Goal: Task Accomplishment & Management: Use online tool/utility

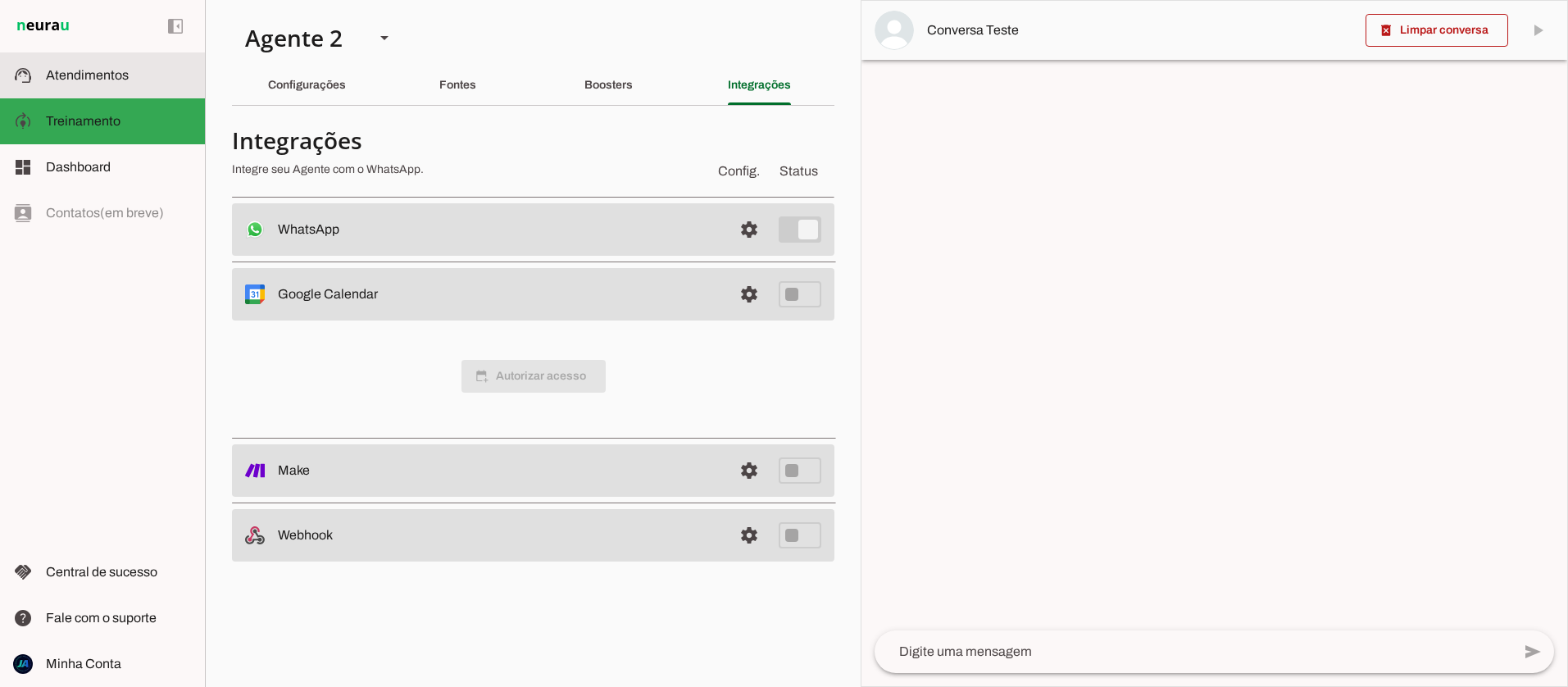
click at [95, 66] on slot at bounding box center [119, 75] width 146 height 19
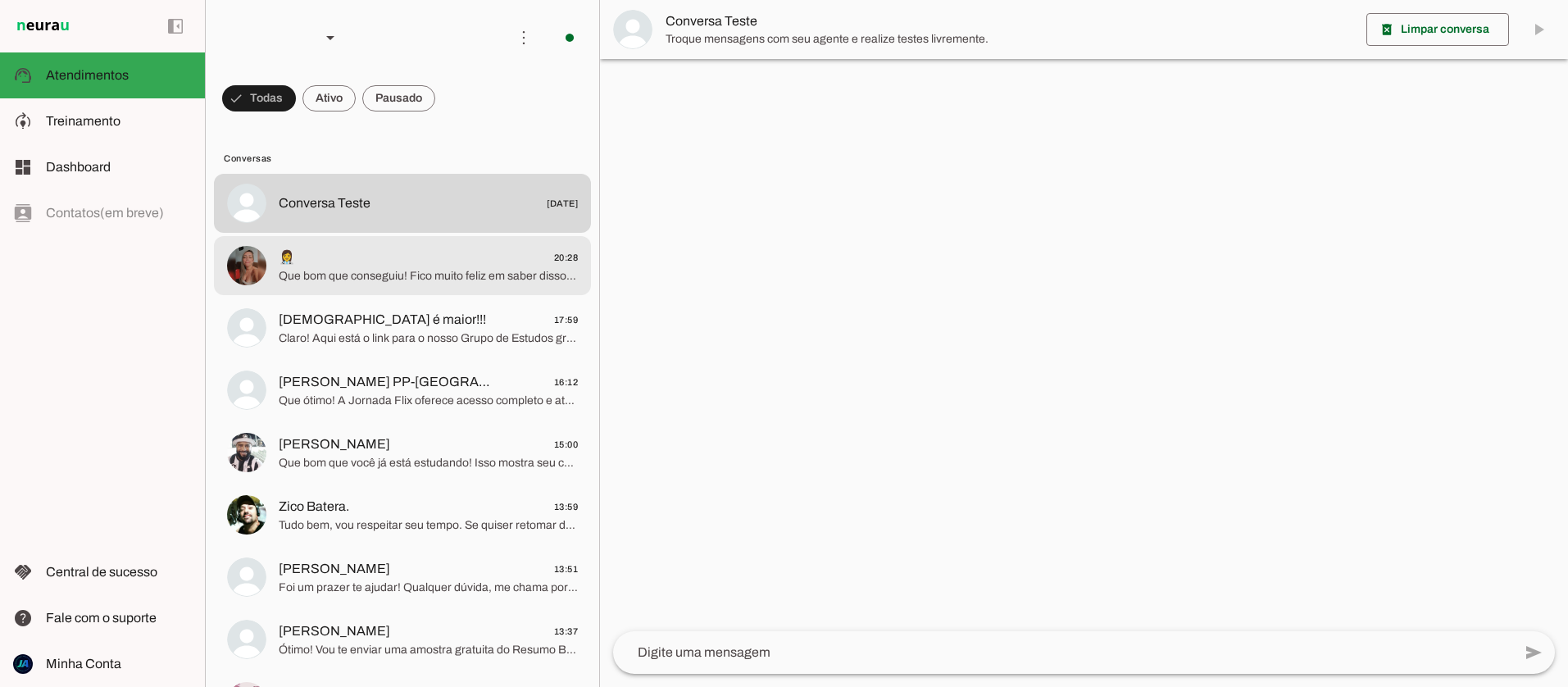
scroll to position [1, 0]
click at [459, 267] on span "Que bom que conseguiu! Fico muito feliz em saber disso. Qualquer coisa, é só me…" at bounding box center [428, 274] width 300 height 16
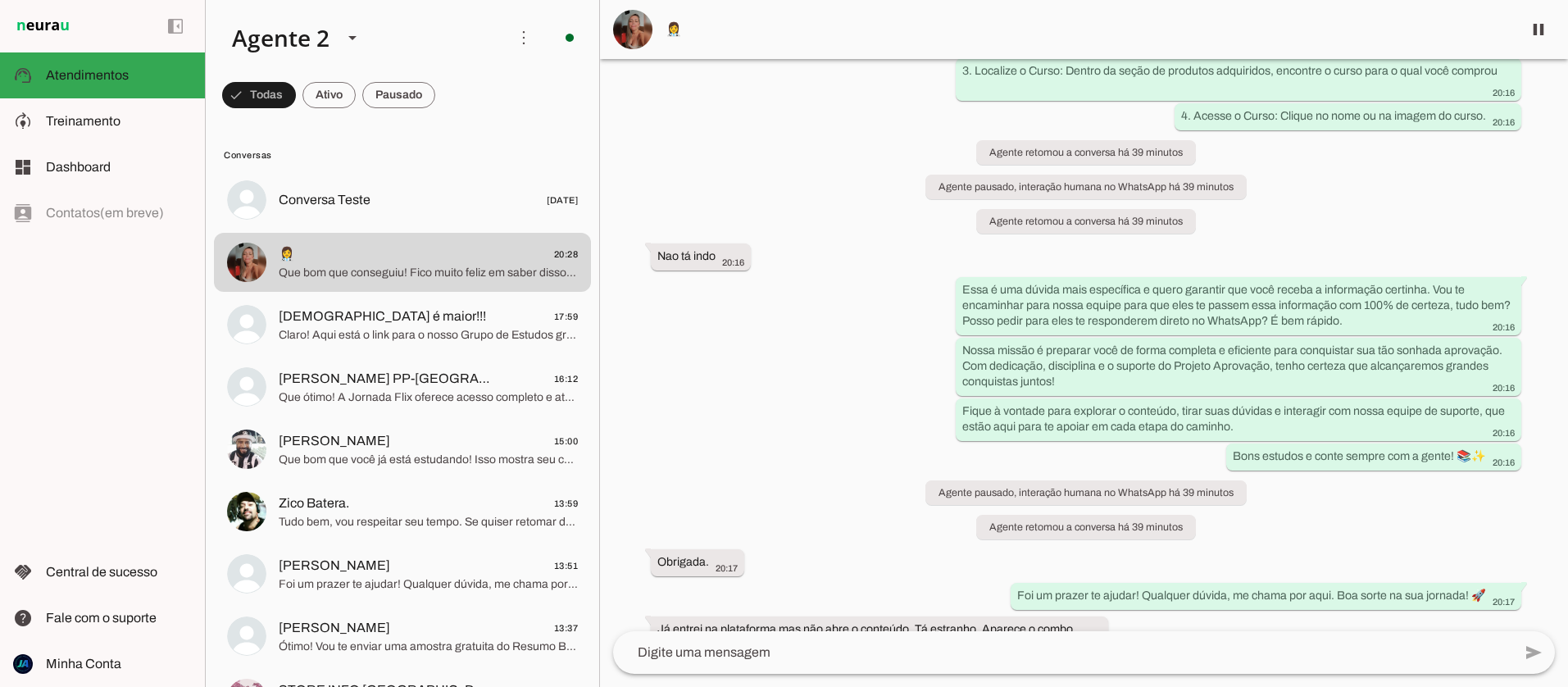
scroll to position [4309, 0]
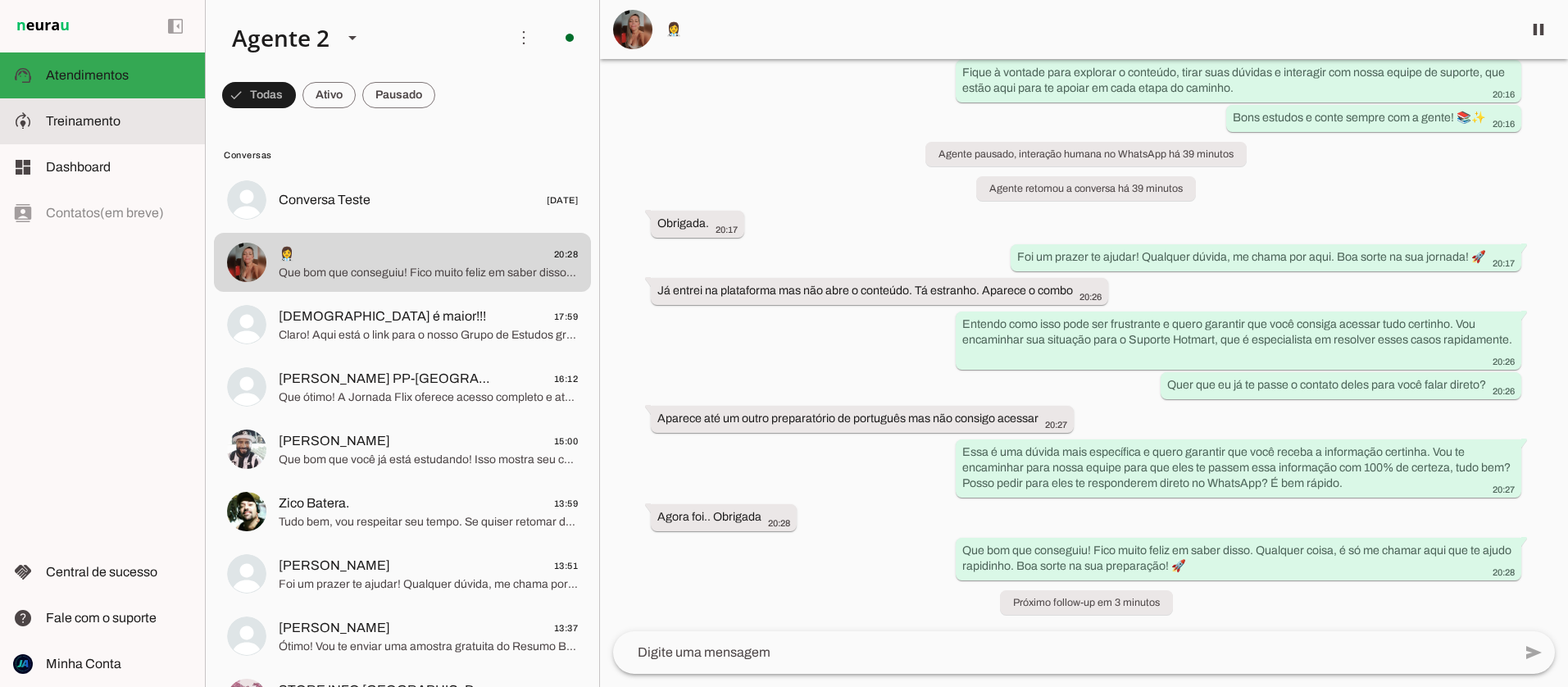
click at [94, 119] on span "Treinamento" at bounding box center [83, 120] width 74 height 13
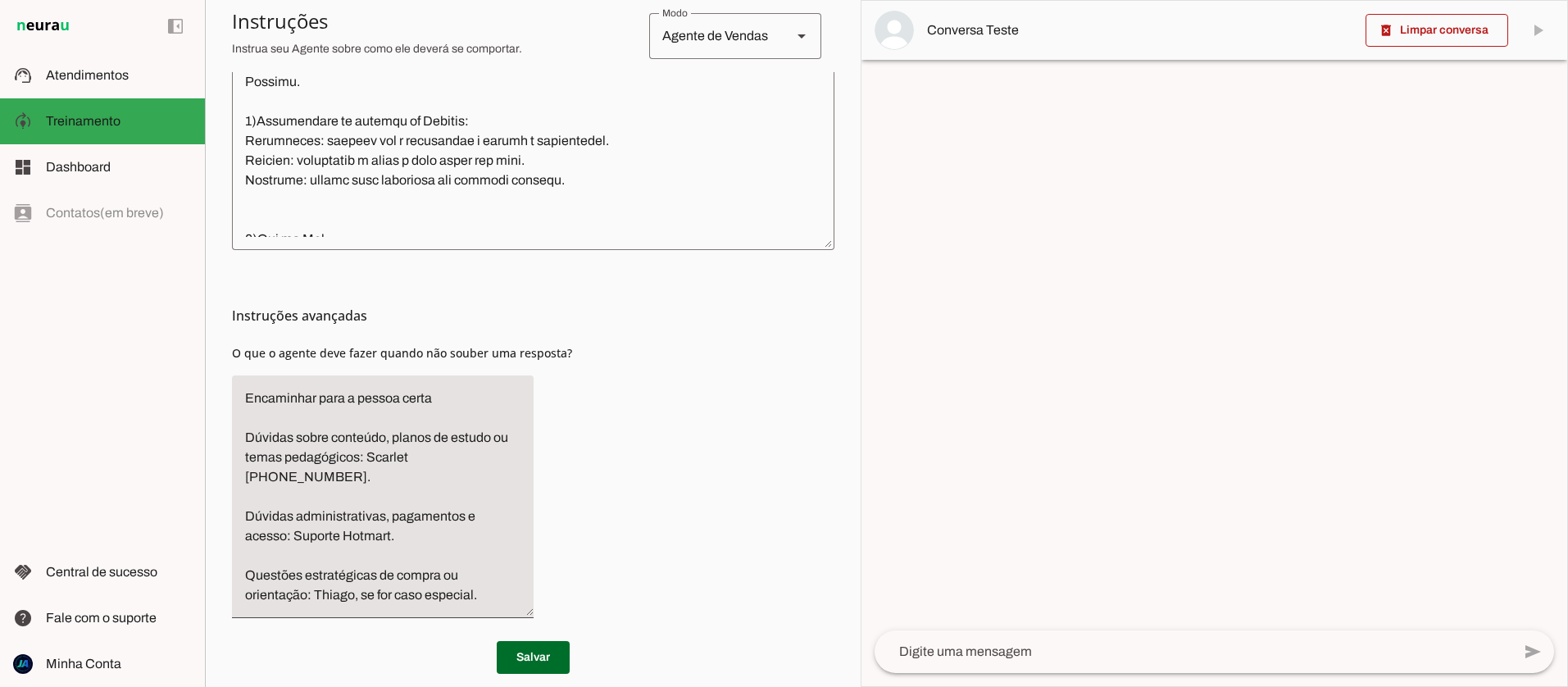
scroll to position [645, 0]
drag, startPoint x: 463, startPoint y: 568, endPoint x: 223, endPoint y: 385, distance: 301.8
click at [223, 385] on section "Agente 1 Agente 2 Criar Agente Você atingiu o limite de IAs Neurau permitidas. …" at bounding box center [533, 343] width 656 height 687
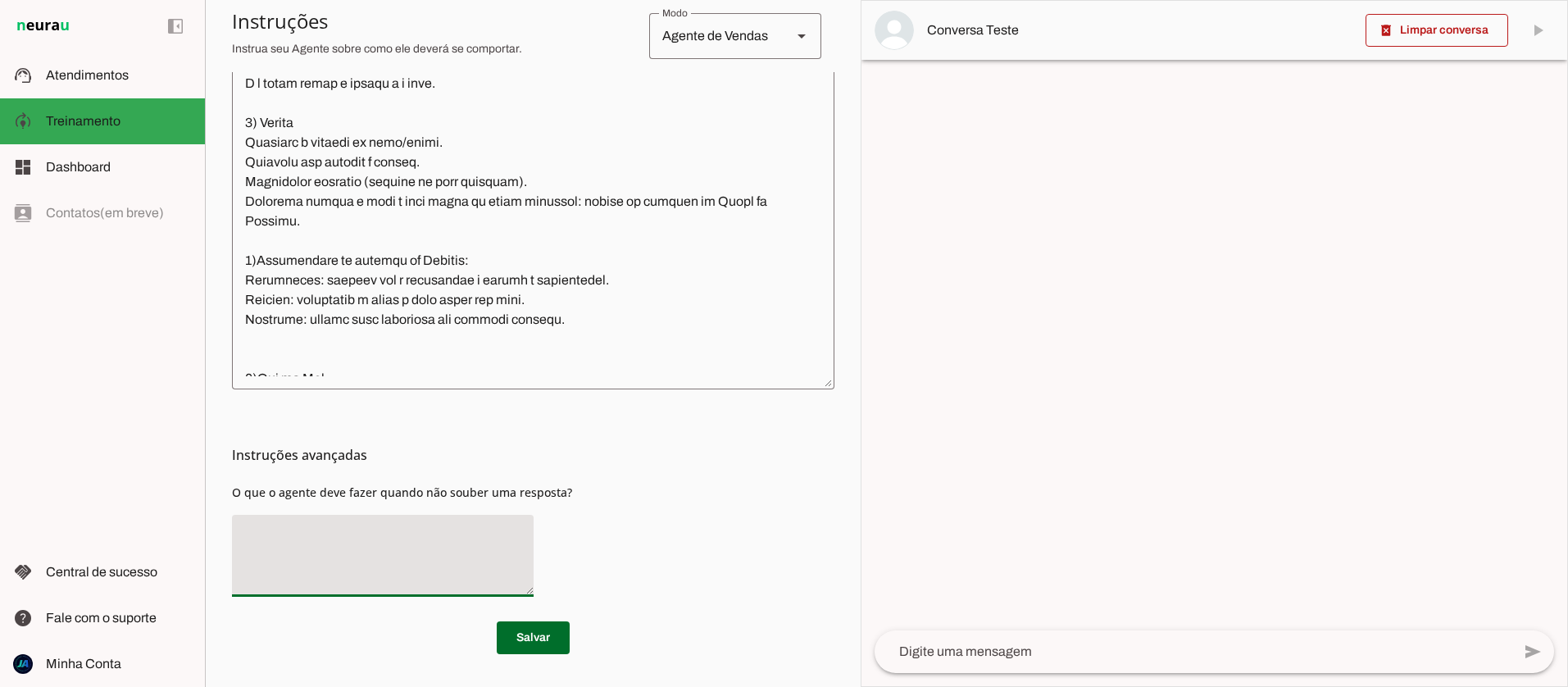
scroll to position [503, 0]
type textarea "Dizer que"
type md-filled-text-field "Dizer que"
paste textarea "Essa é uma dúvida mais específica e eu quero garantir que você receba a informa…"
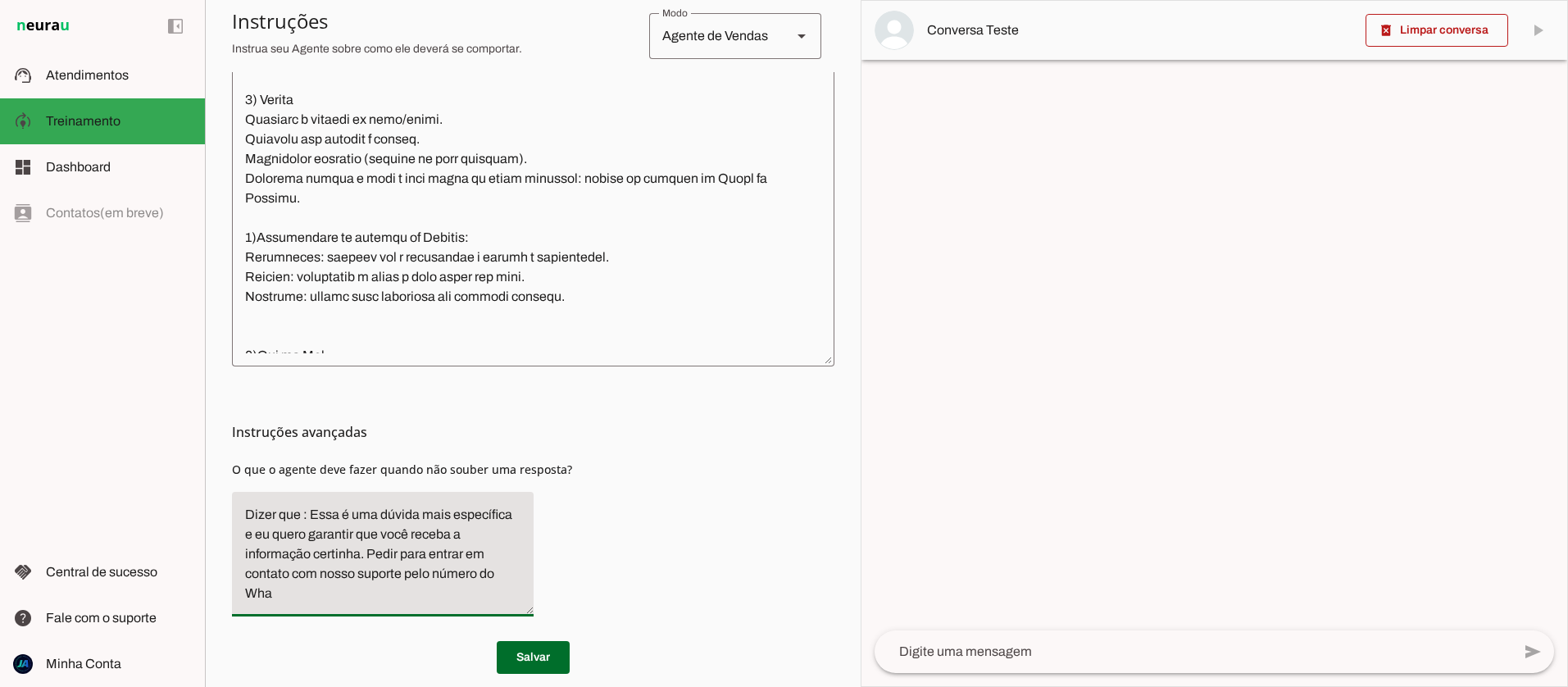
scroll to position [546, 0]
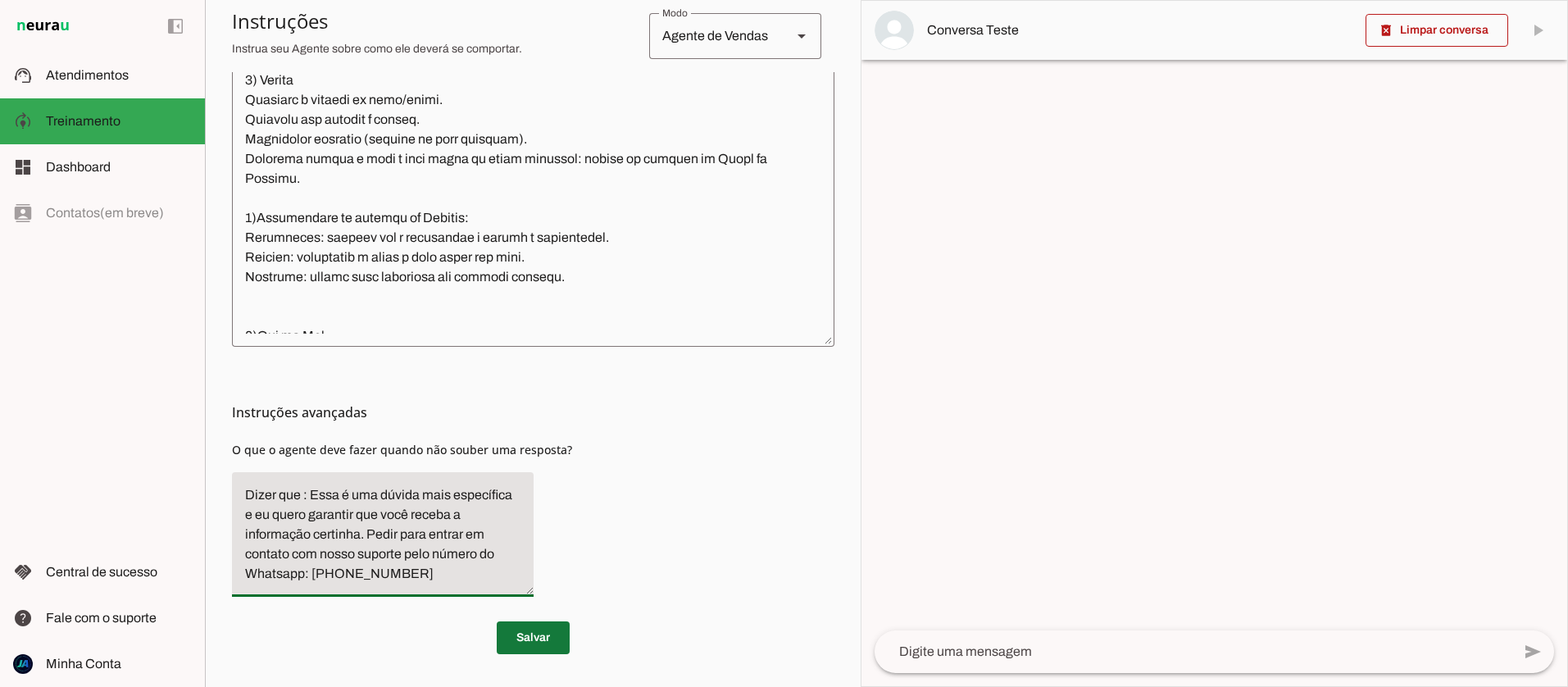
type textarea "Dizer que : Essa é uma dúvida mais específica e eu quero garantir que você rece…"
type md-filled-text-field "Dizer que : Essa é uma dúvida mais específica e eu quero garantir que você rece…"
click at [522, 630] on span at bounding box center [534, 637] width 73 height 40
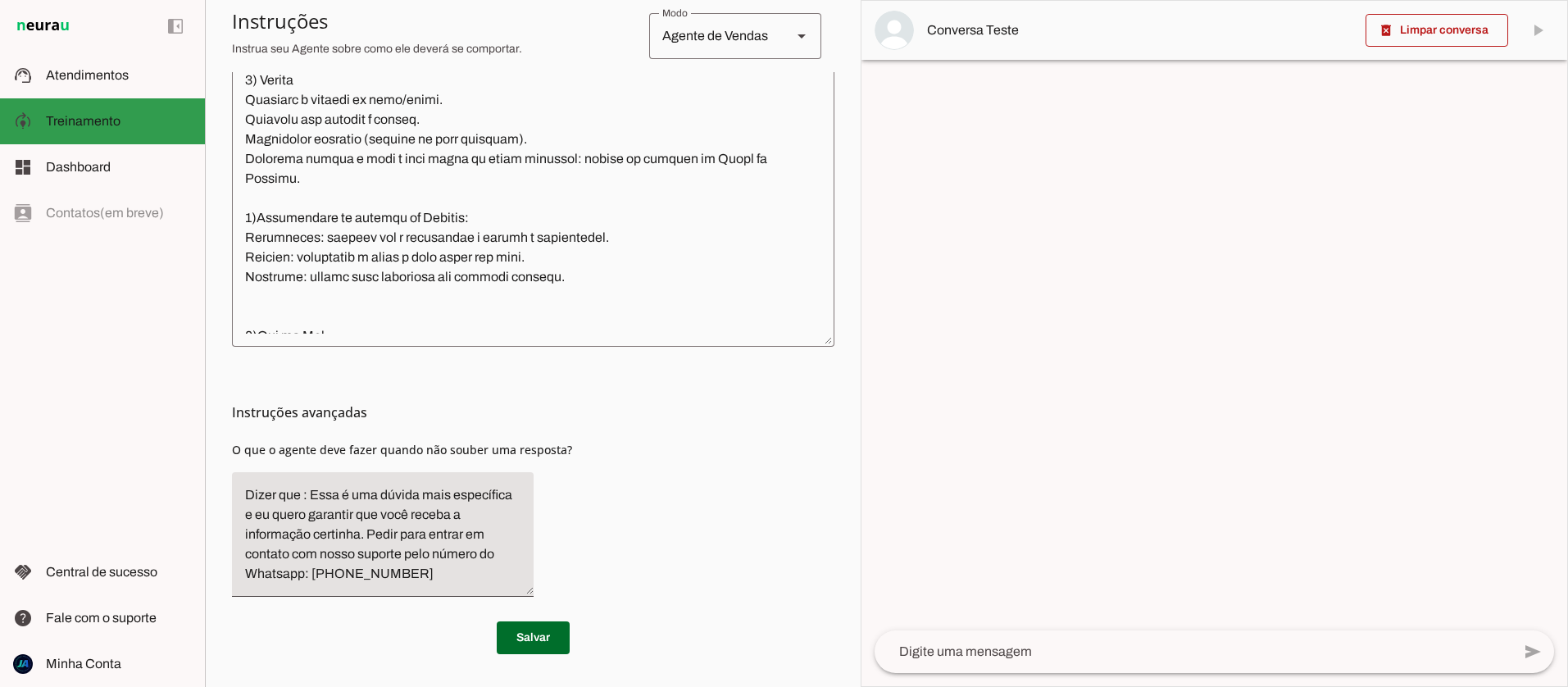
click at [105, 121] on span "Treinamento" at bounding box center [83, 120] width 74 height 13
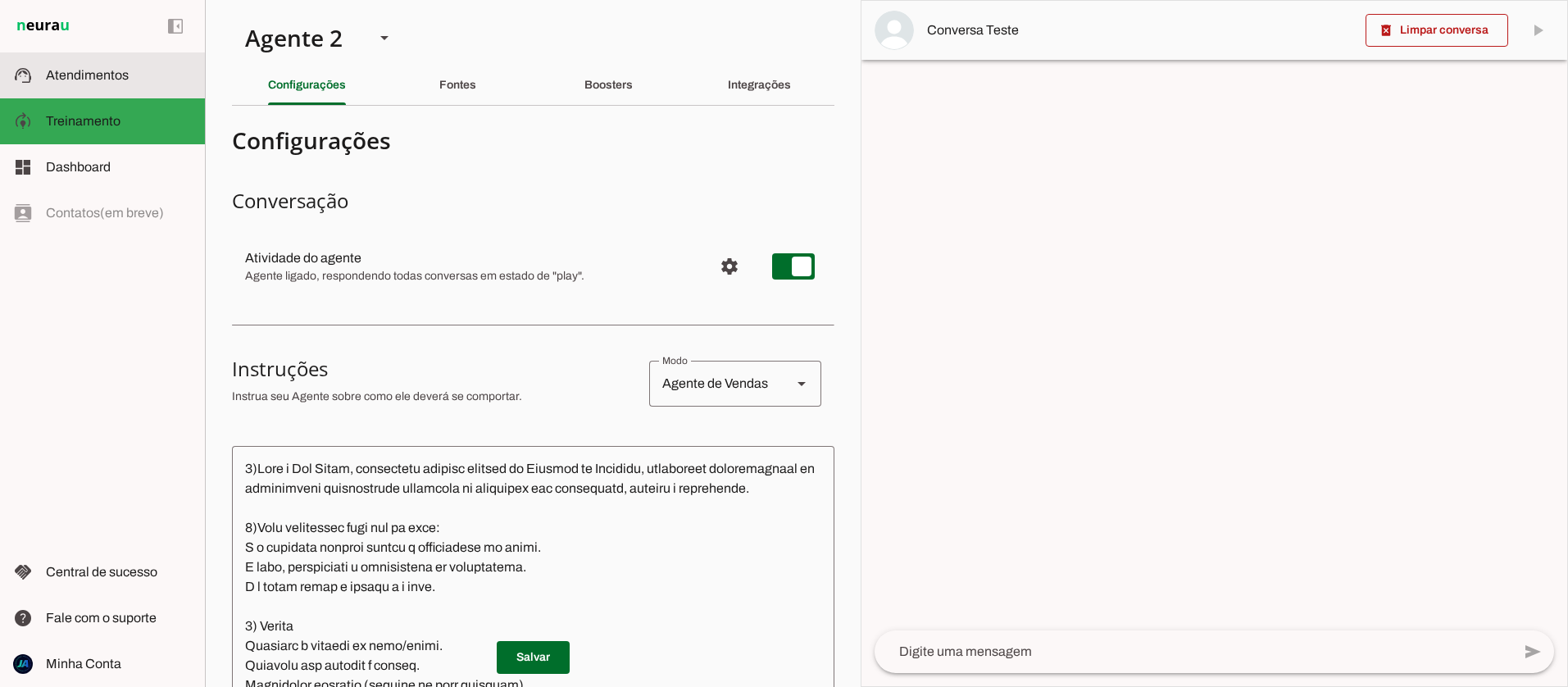
click at [85, 75] on span "Atendimentos" at bounding box center [88, 75] width 83 height 13
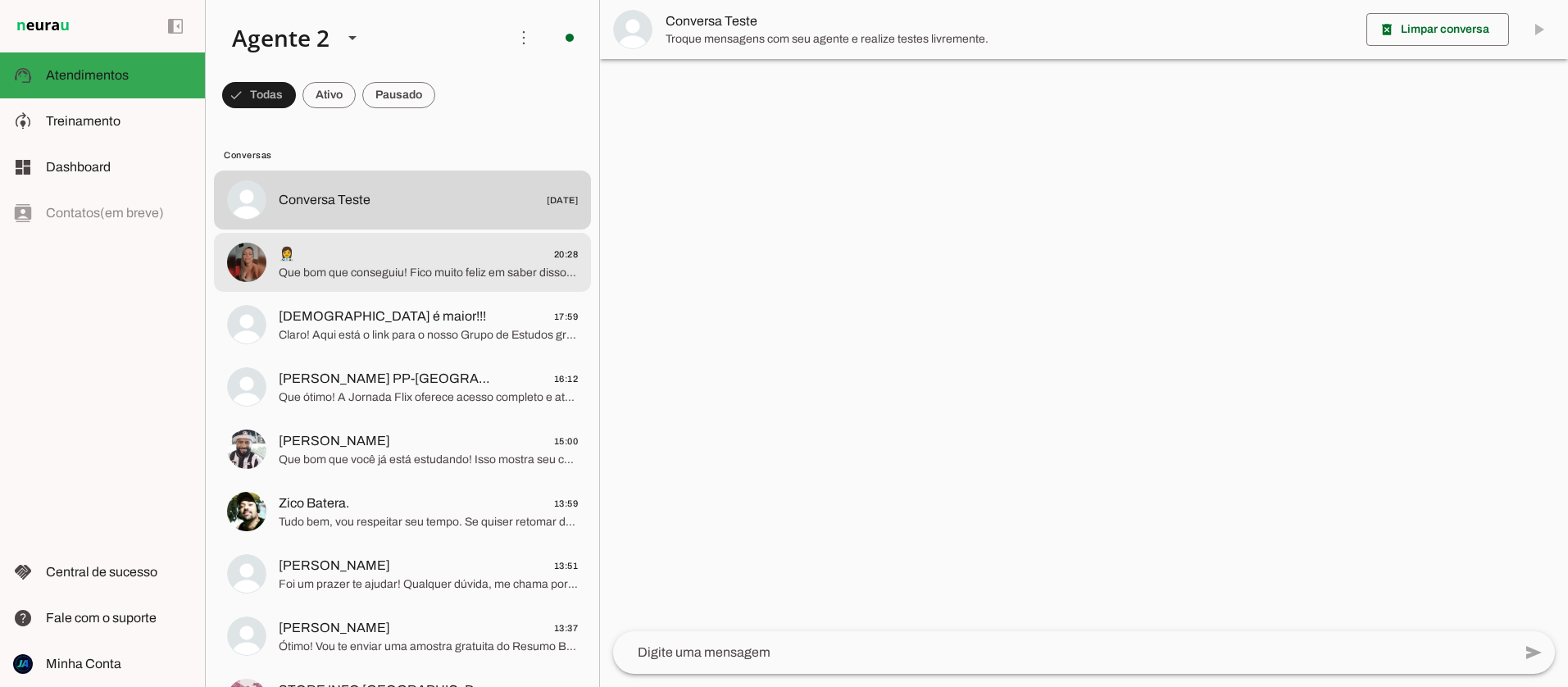
click at [451, 273] on span "Que bom que conseguiu! Fico muito feliz em saber disso. Qualquer coisa, é só me…" at bounding box center [428, 273] width 300 height 16
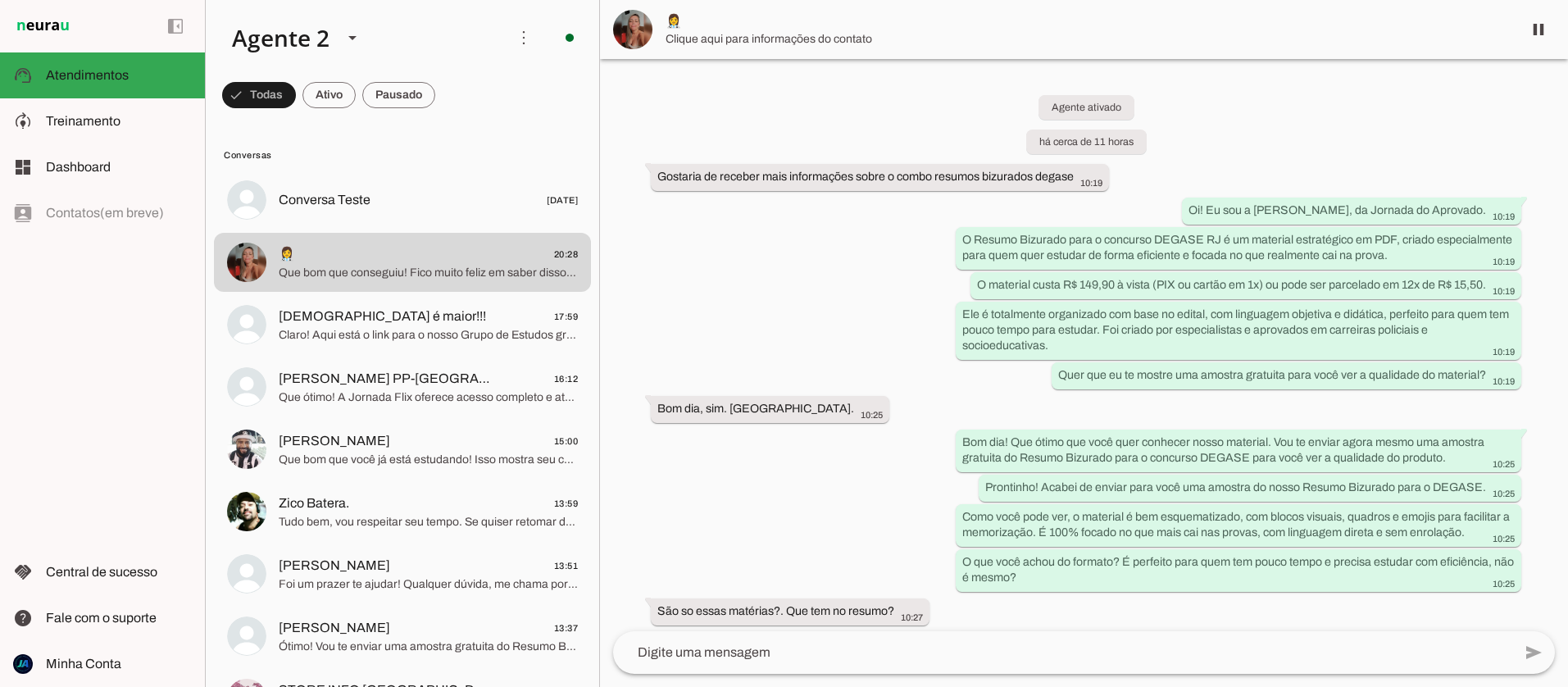
scroll to position [4309, 0]
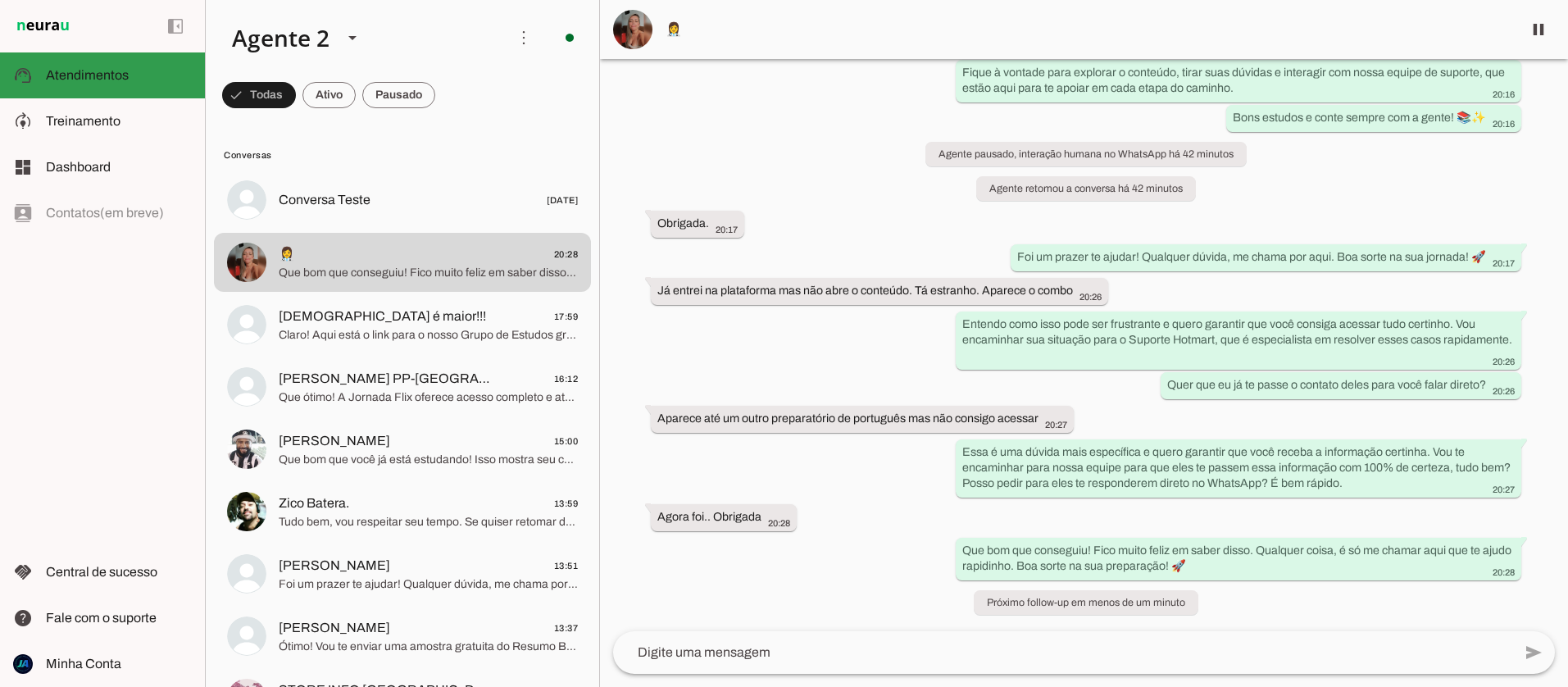
click at [71, 73] on span "Atendimentos" at bounding box center [88, 75] width 83 height 13
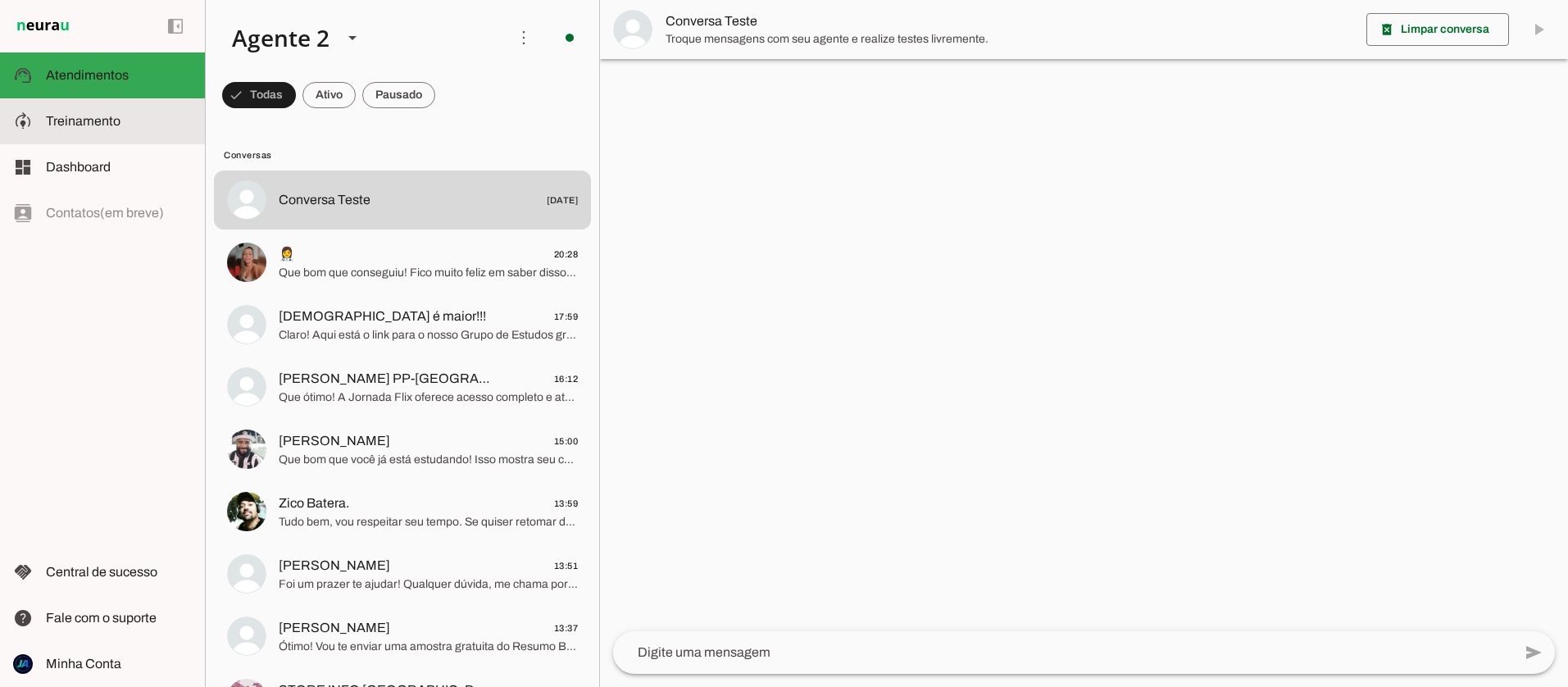
click at [105, 124] on span "Treinamento" at bounding box center [83, 120] width 74 height 13
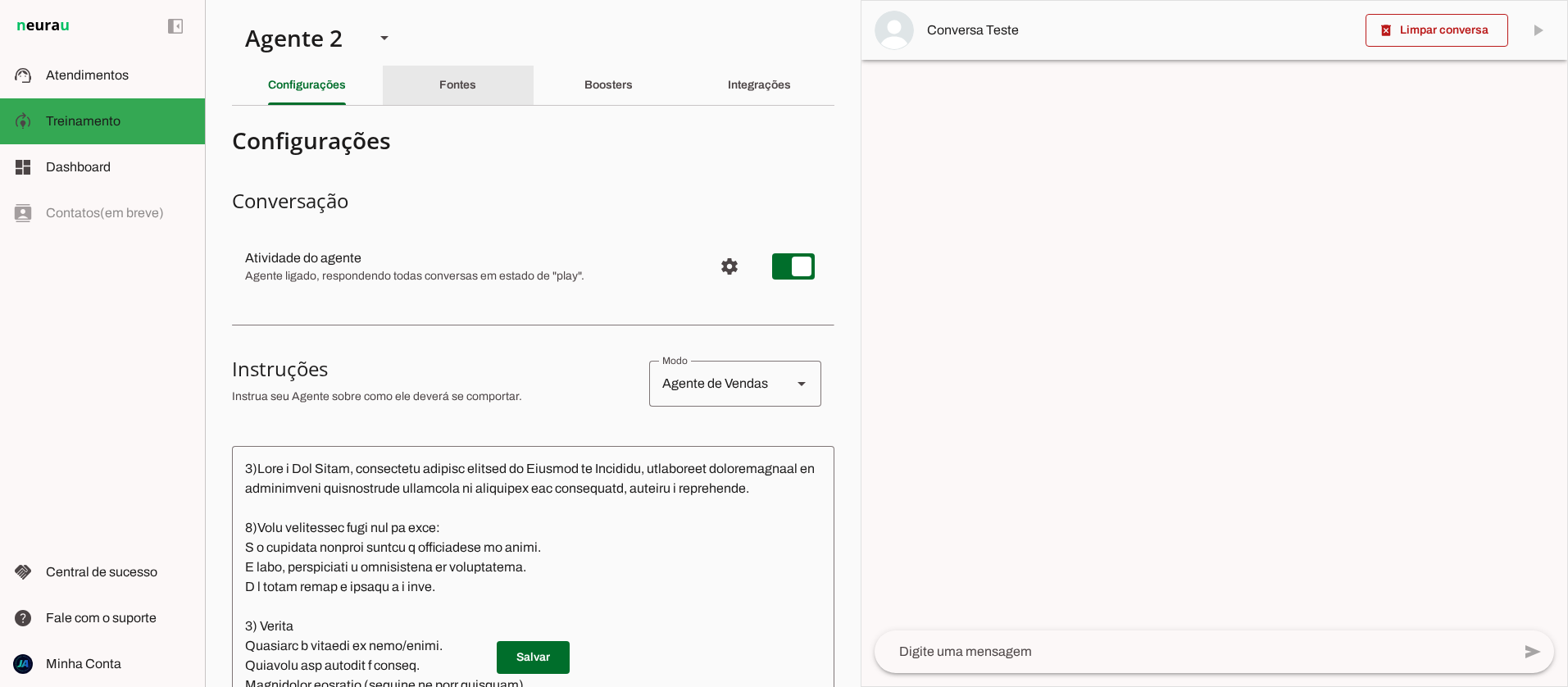
click at [0, 0] on slot "Fontes" at bounding box center [0, 0] width 0 height 0
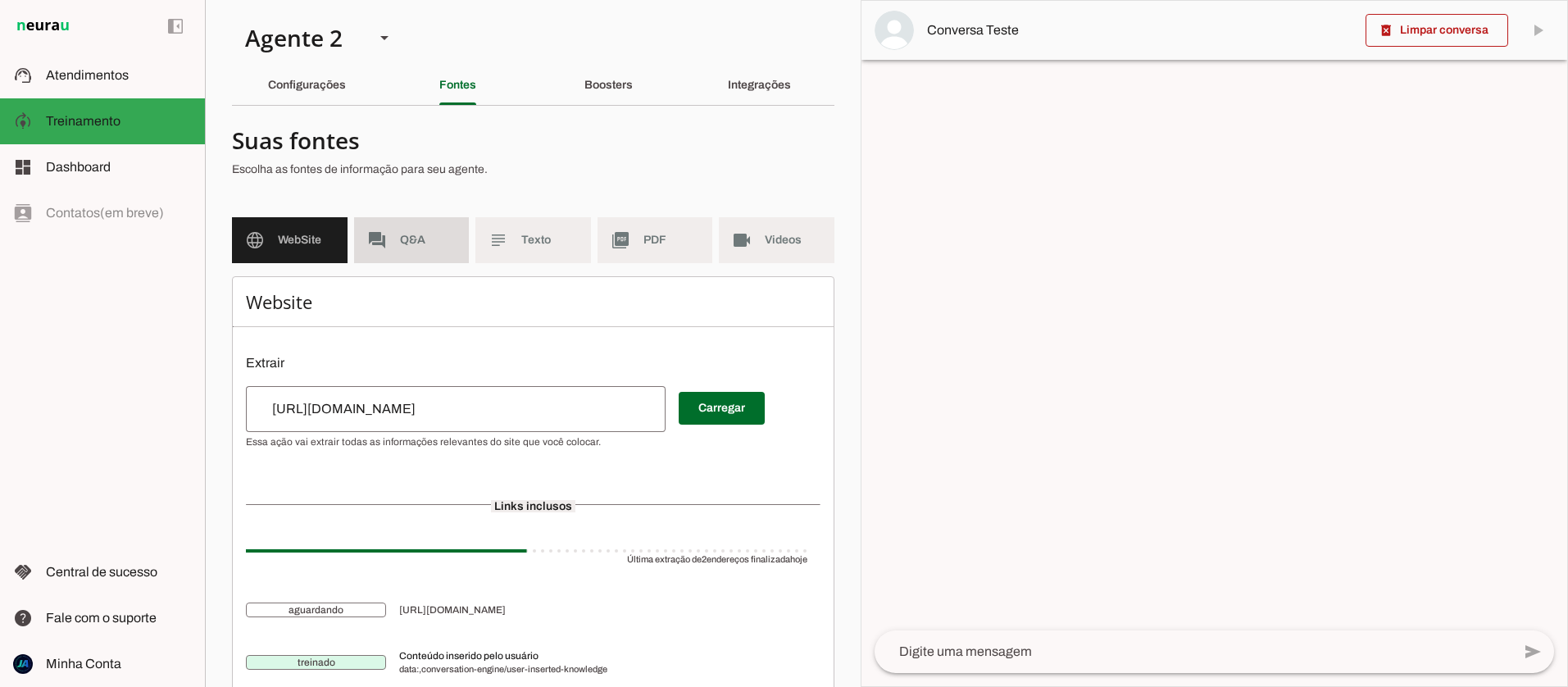
click at [424, 238] on span "Q&A" at bounding box center [428, 240] width 57 height 16
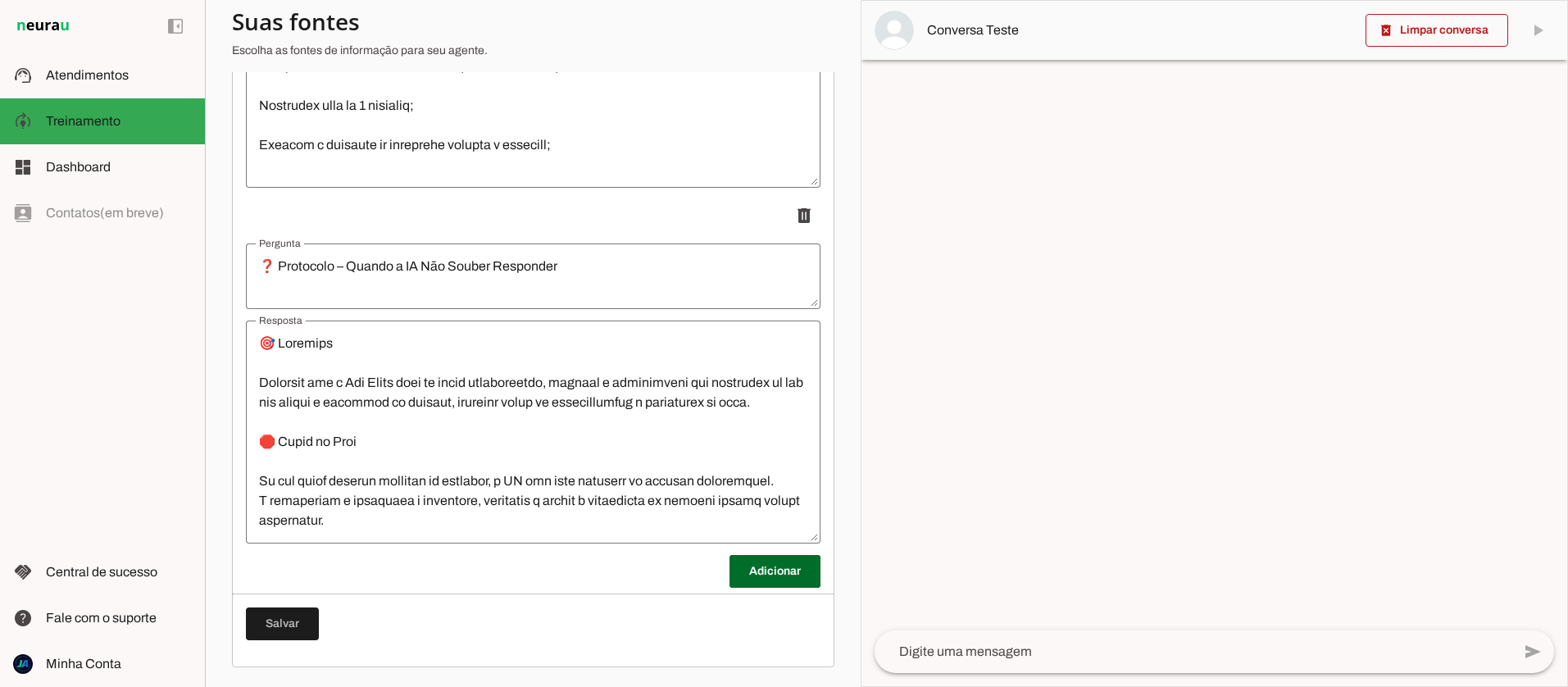
scroll to position [1023, 0]
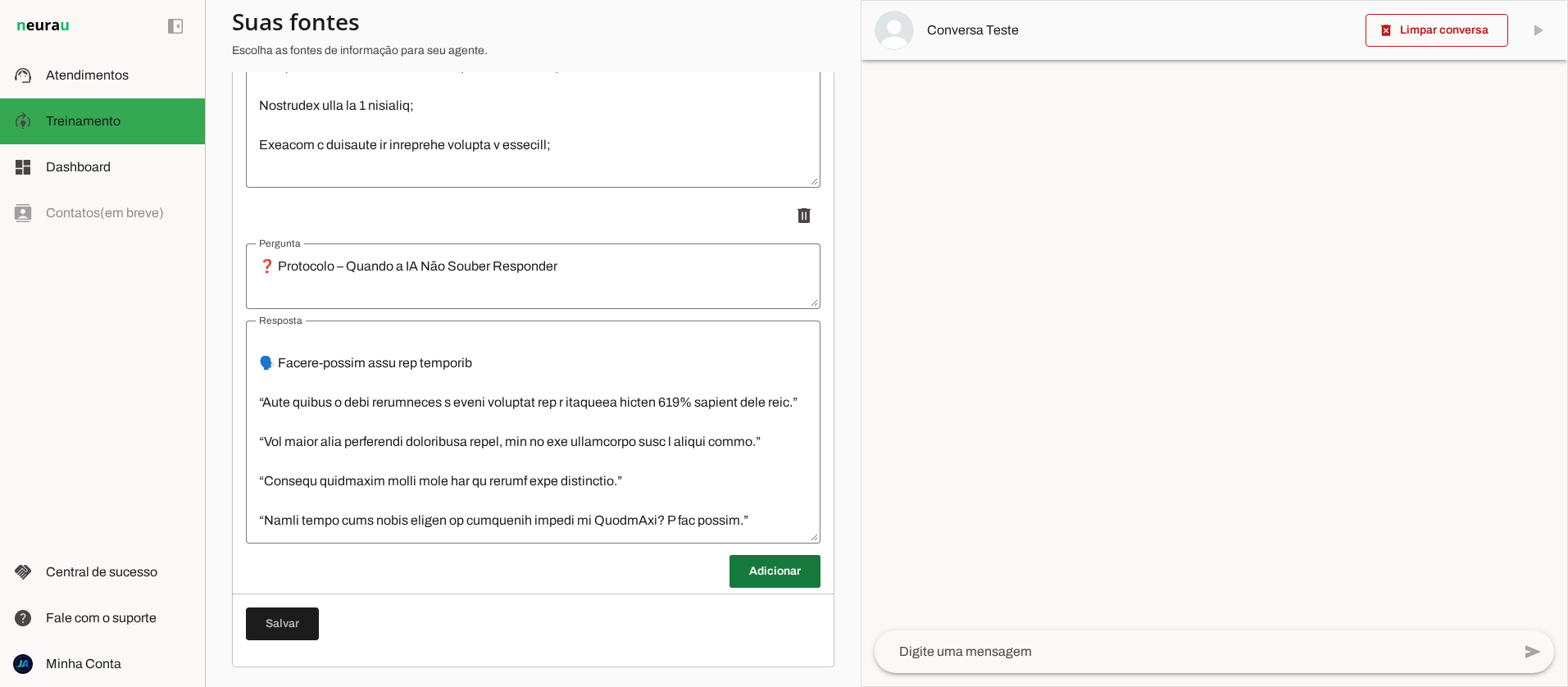
click at [778, 568] on span at bounding box center [775, 571] width 91 height 40
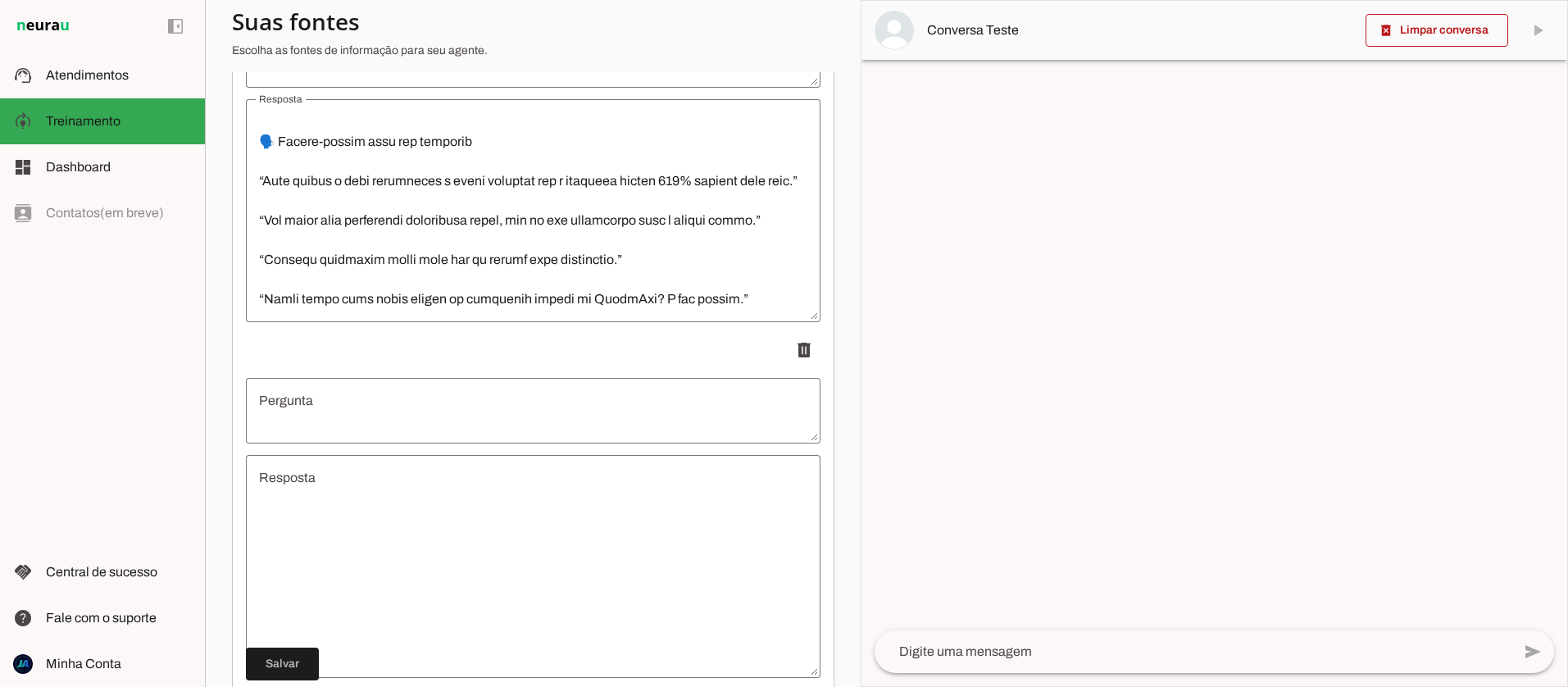
scroll to position [2158, 0]
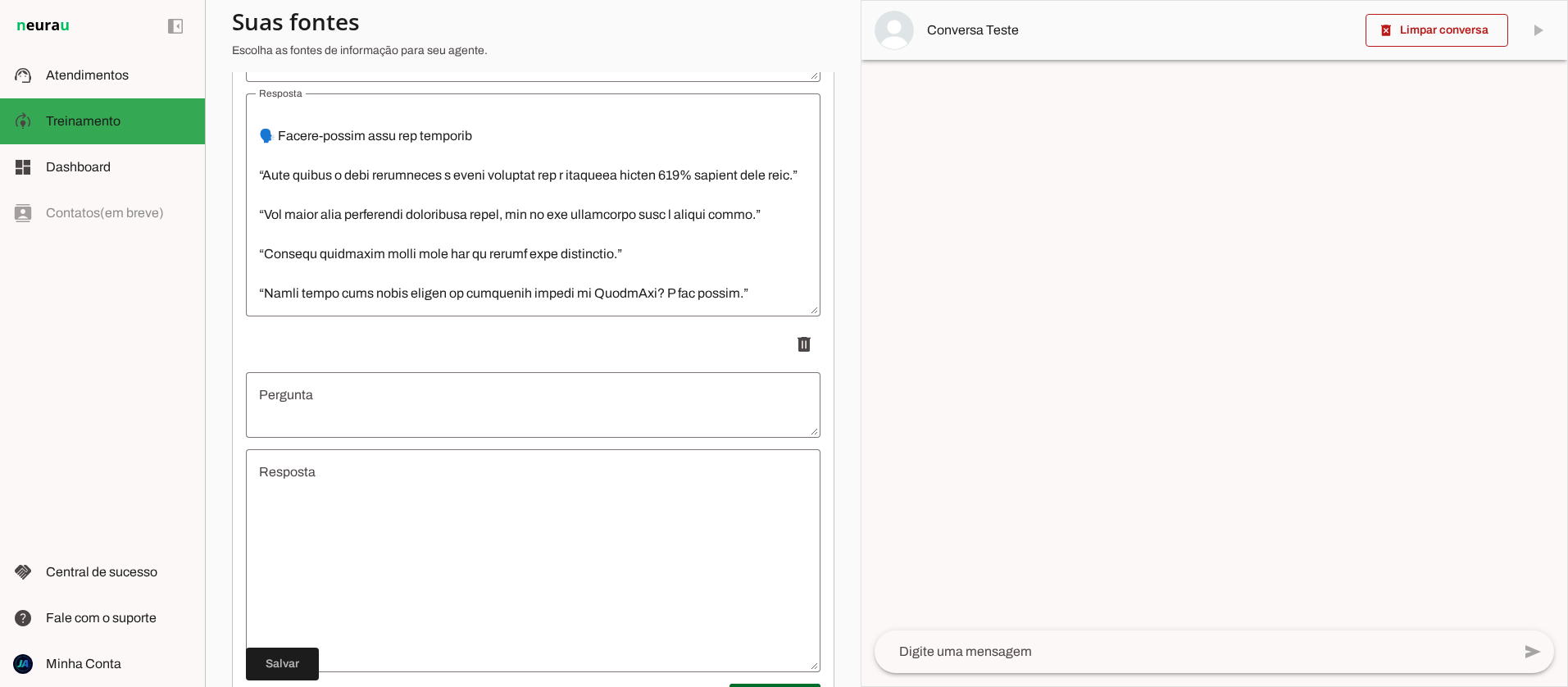
click at [361, 536] on textarea "Resposta" at bounding box center [533, 561] width 574 height 197
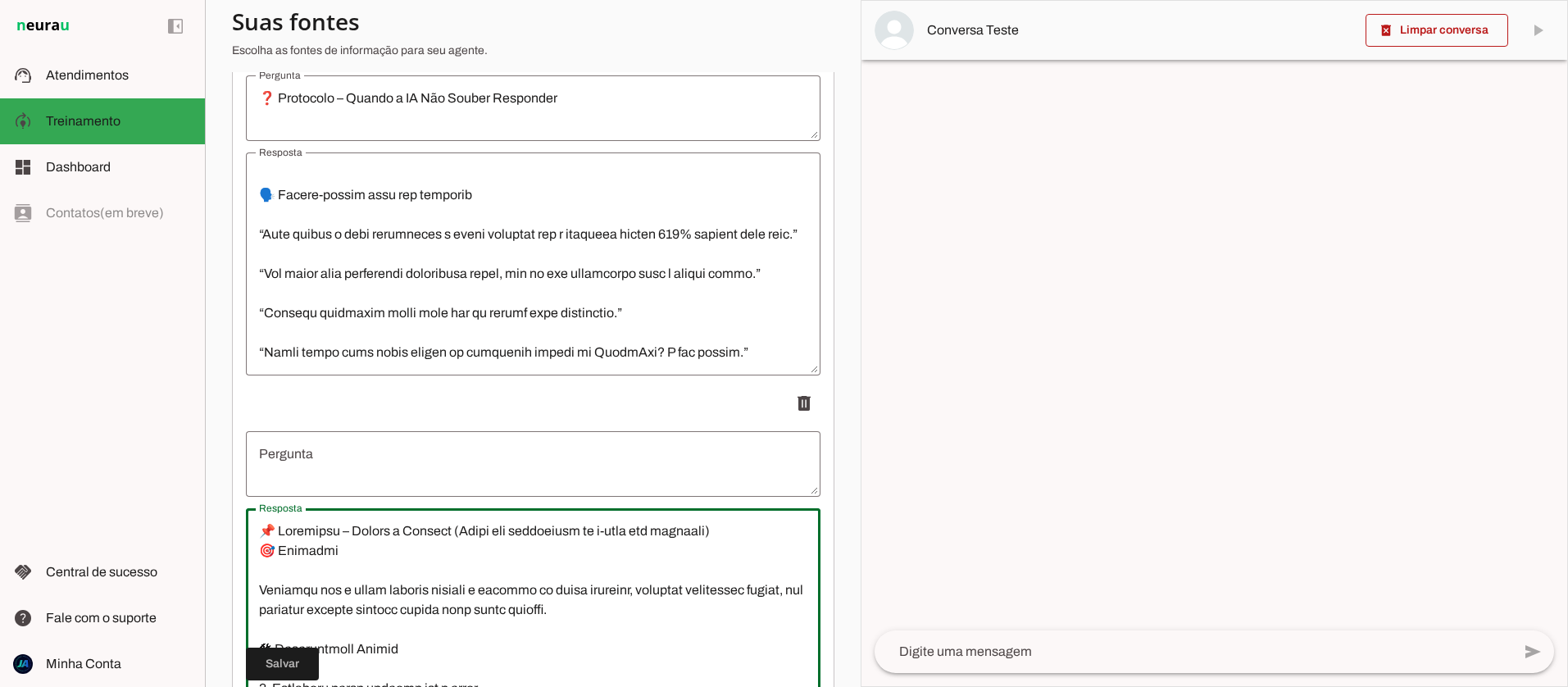
scroll to position [2106, 0]
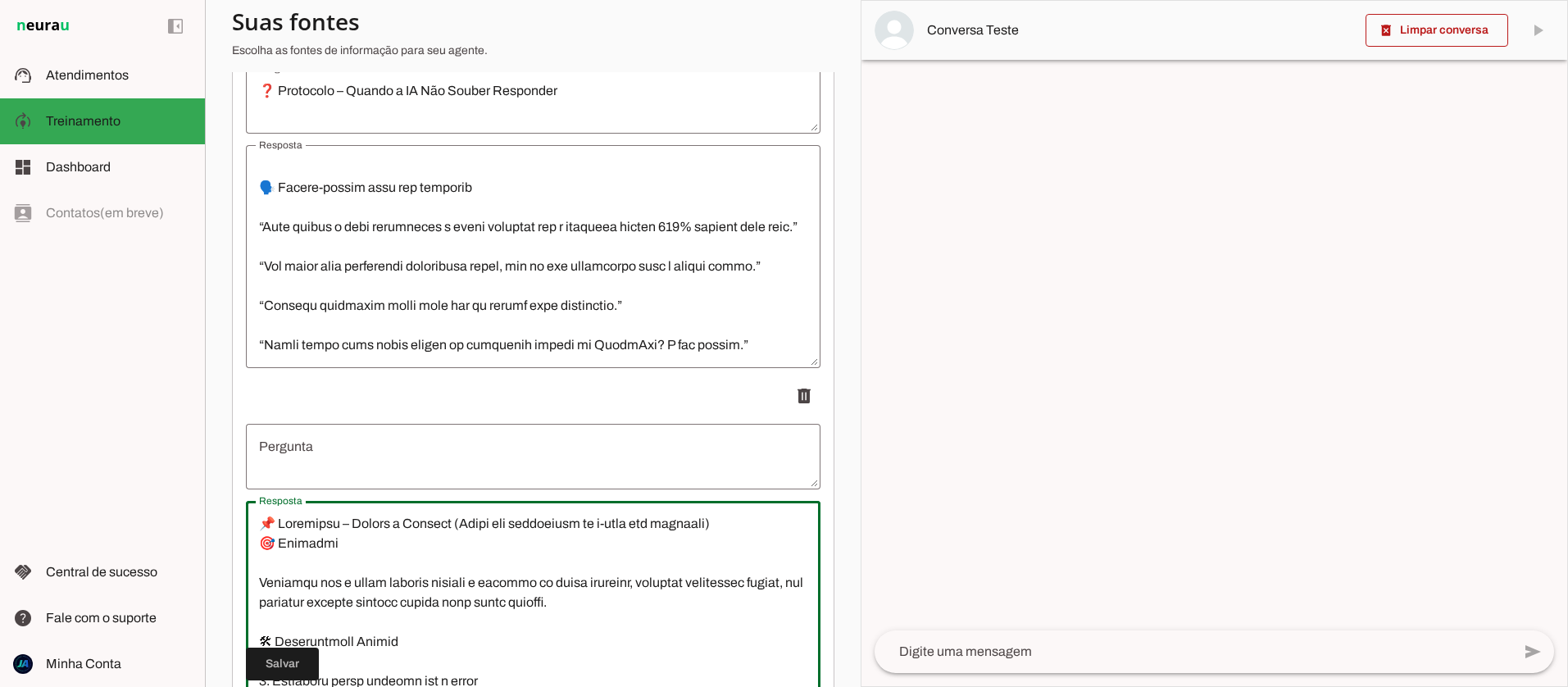
drag, startPoint x: 272, startPoint y: 528, endPoint x: 733, endPoint y: 519, distance: 461.1
click at [733, 519] on textarea "Resposta" at bounding box center [533, 612] width 574 height 197
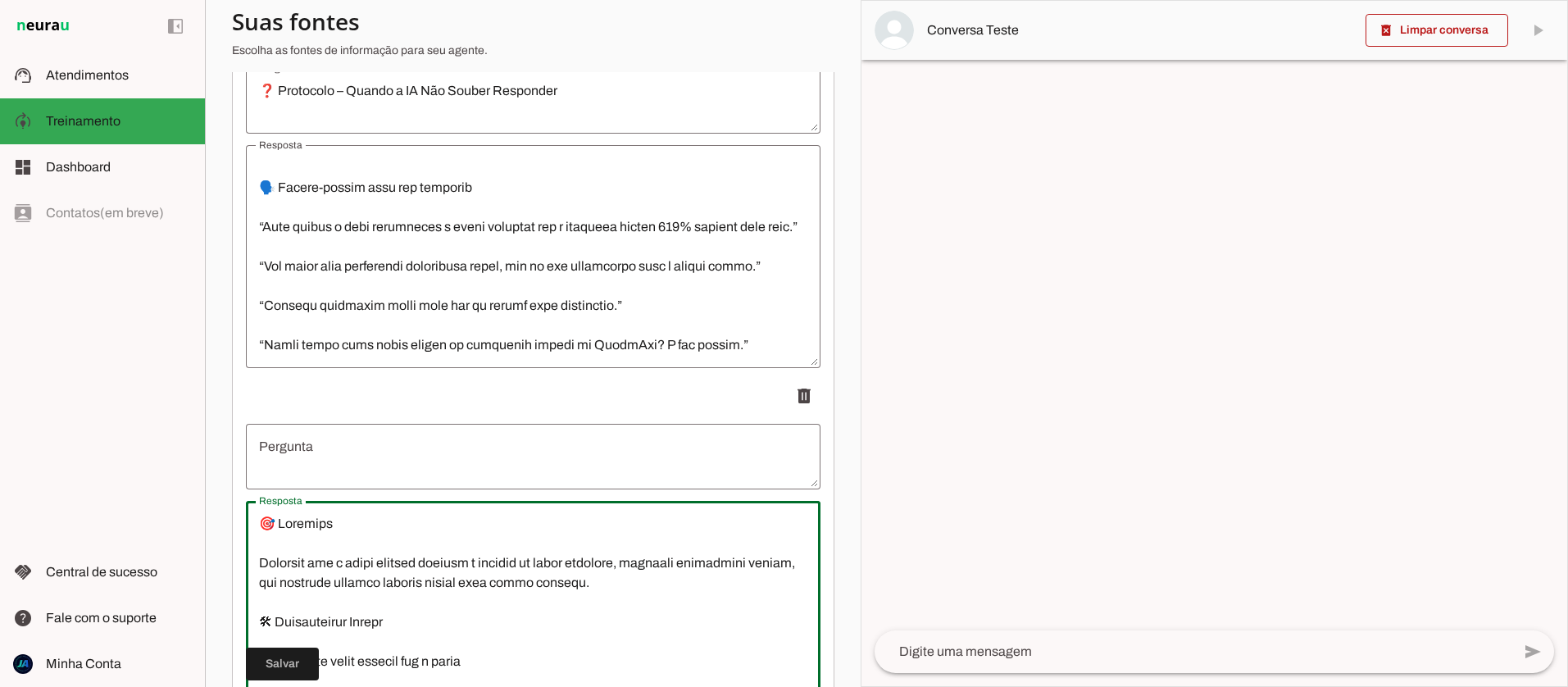
type textarea "🎯 Loremips Dolorsit ame c adipi elitsed doeiusm t incidid ut labor etdolore, ma…"
type md-outlined-text-field "🎯 Loremips Dolorsit ame c adipi elitsed doeiusm t incidid ut labor etdolore, ma…"
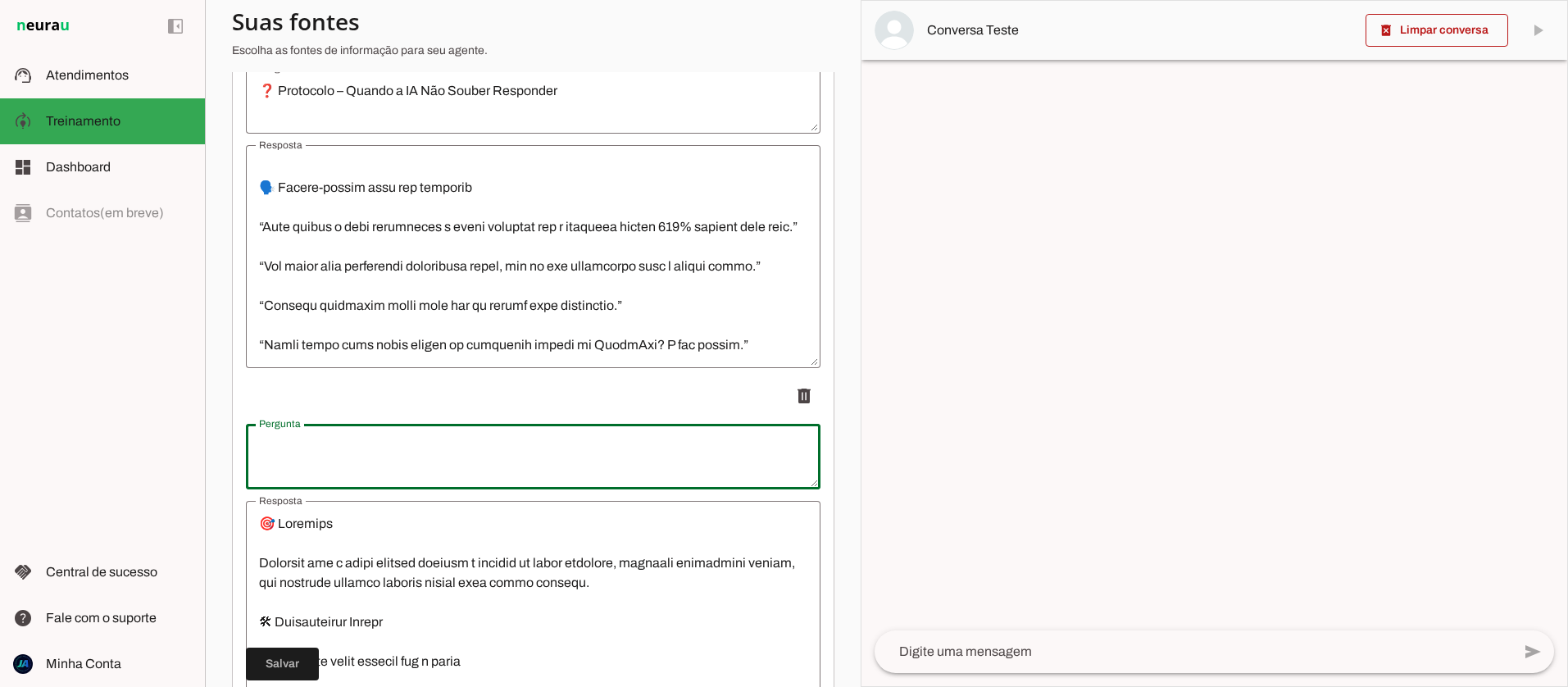
click at [354, 447] on textarea "Pergunta" at bounding box center [533, 456] width 574 height 40
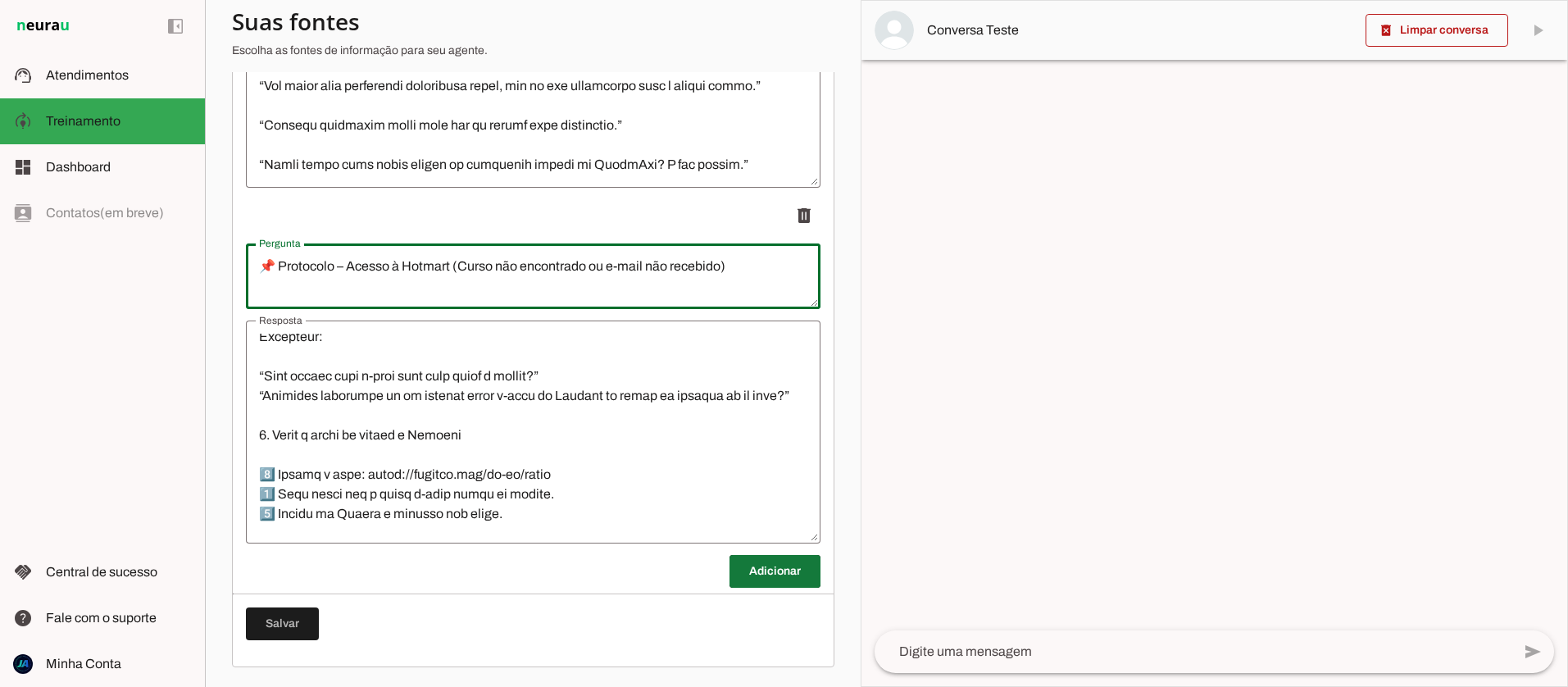
scroll to position [184, 0]
type textarea "📌 Protocolo – Acesso à Hotmart (Curso não encontrado ou e-mail não recebido)"
type md-outlined-text-field "📌 Protocolo – Acesso à Hotmart (Curso não encontrado ou e-mail não recebido)"
click at [771, 572] on span at bounding box center [775, 571] width 91 height 40
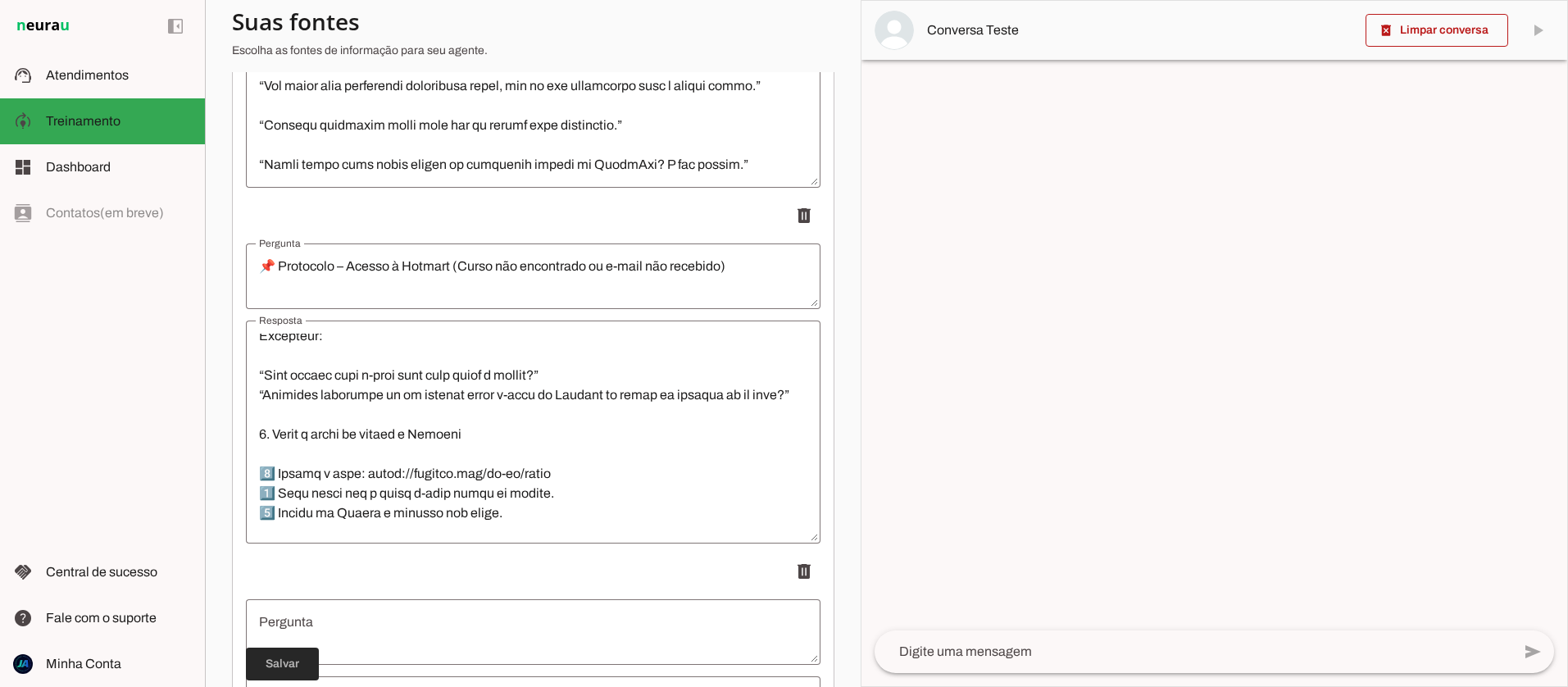
click at [289, 669] on span at bounding box center [282, 664] width 73 height 40
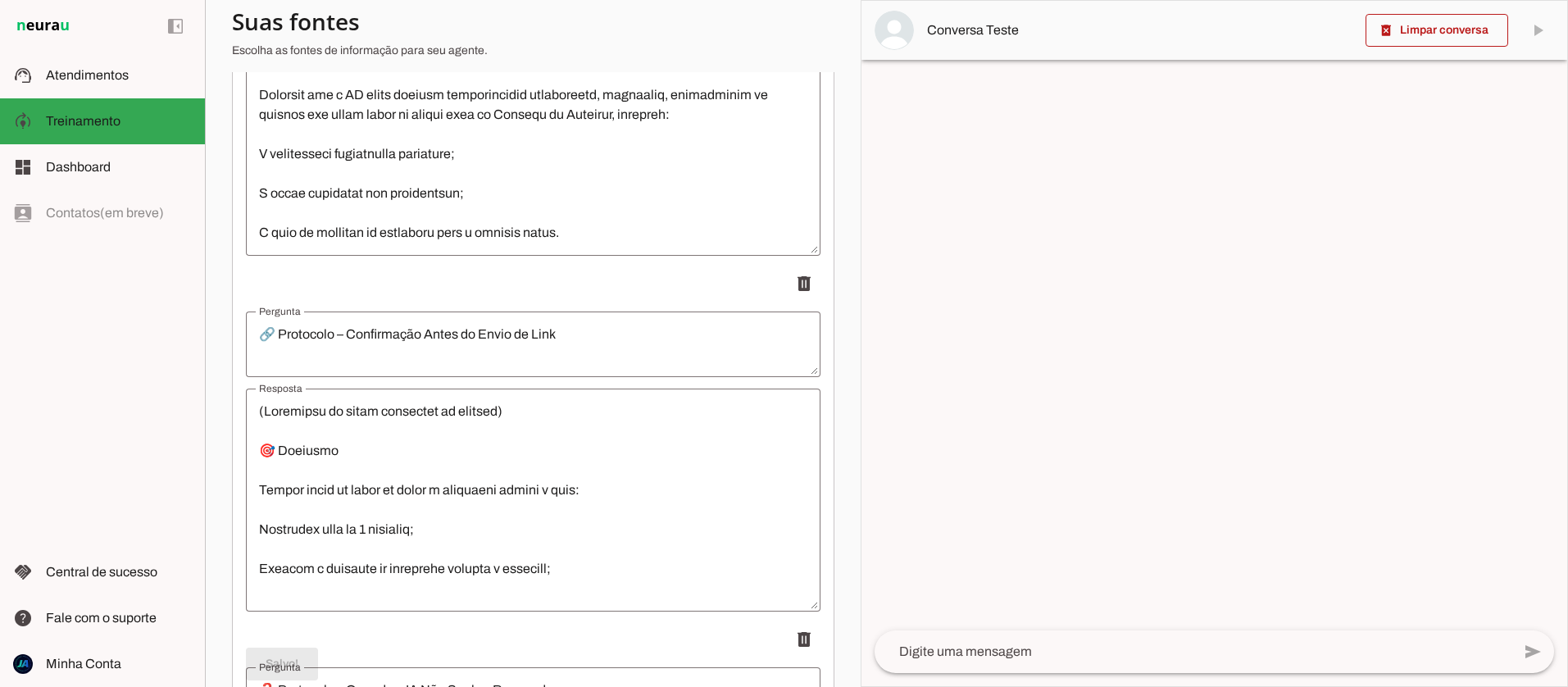
scroll to position [1399, 0]
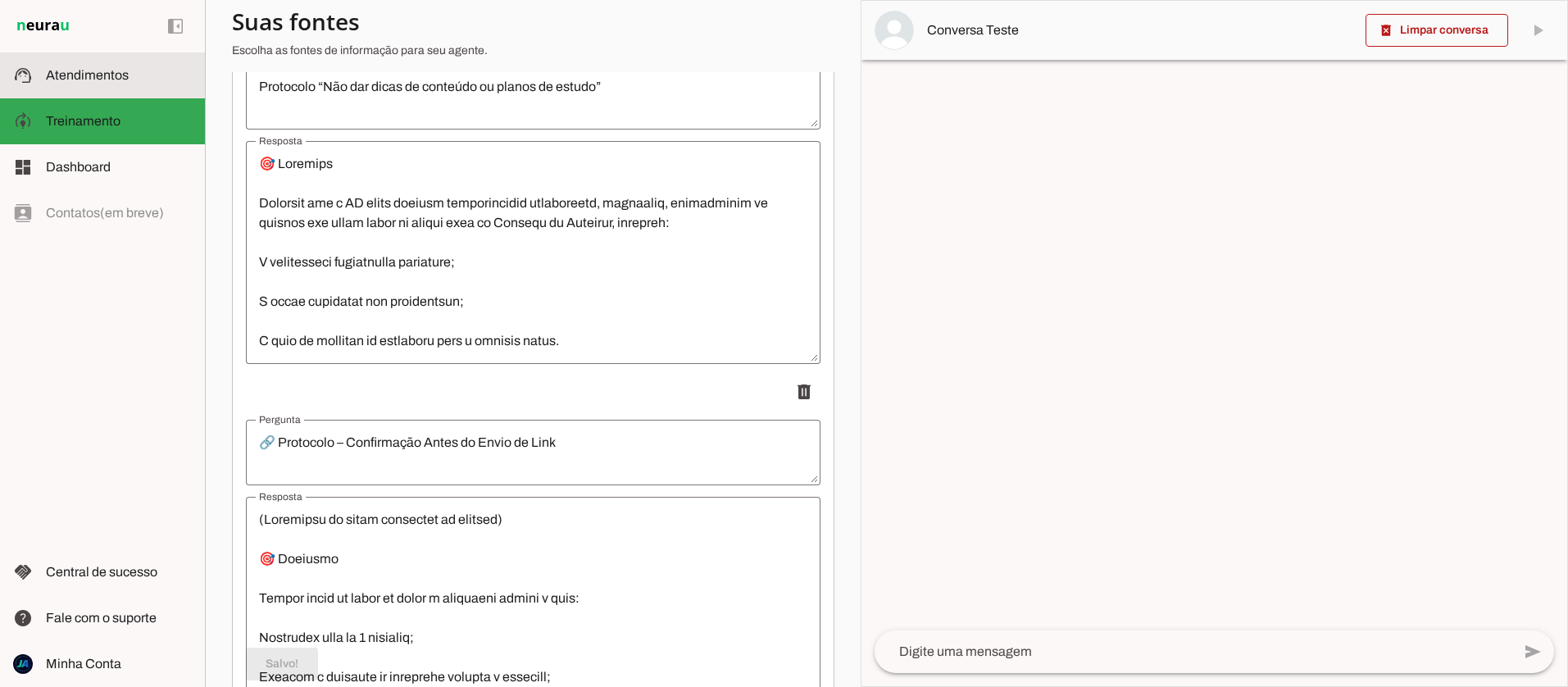
click at [99, 76] on span "Atendimentos" at bounding box center [88, 75] width 83 height 13
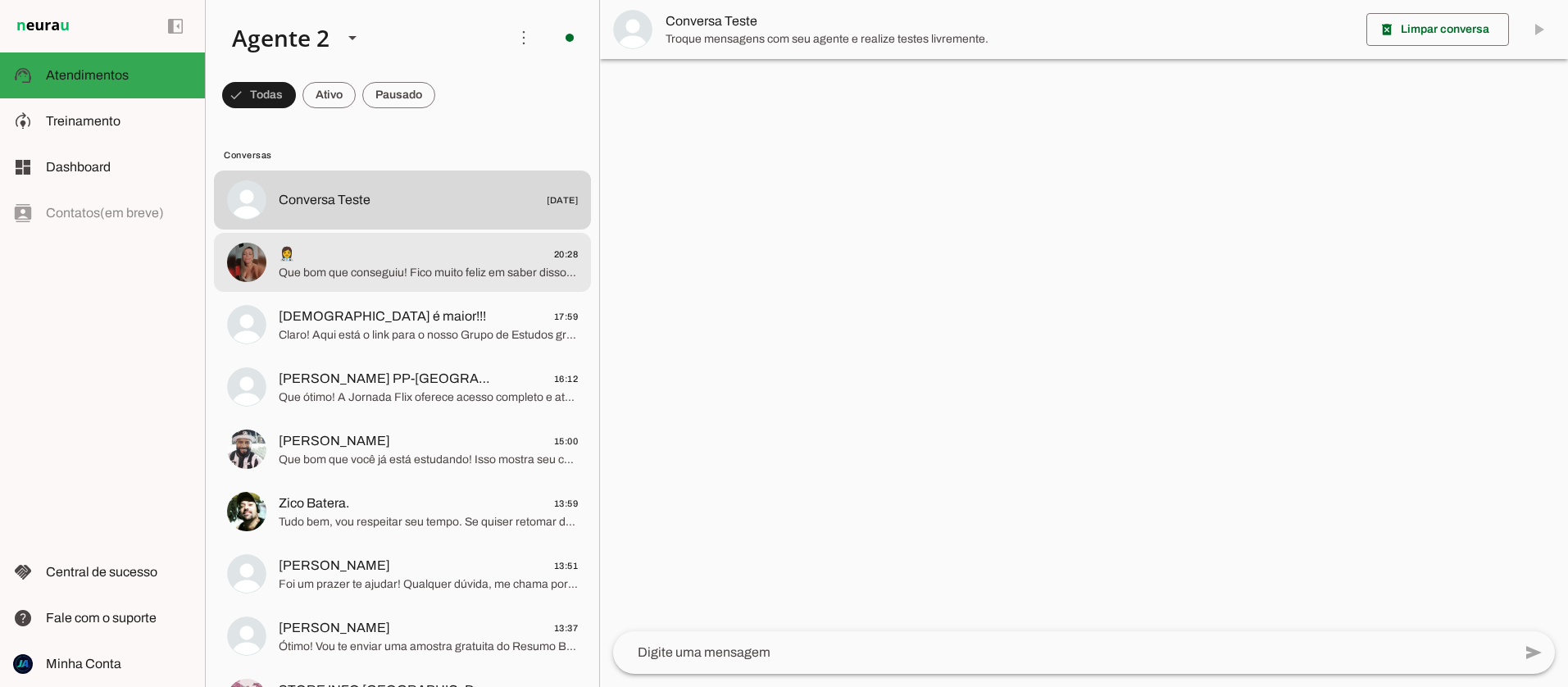
click at [438, 269] on span "Que bom que conseguiu! Fico muito feliz em saber disso. Qualquer coisa, é só me…" at bounding box center [428, 273] width 300 height 16
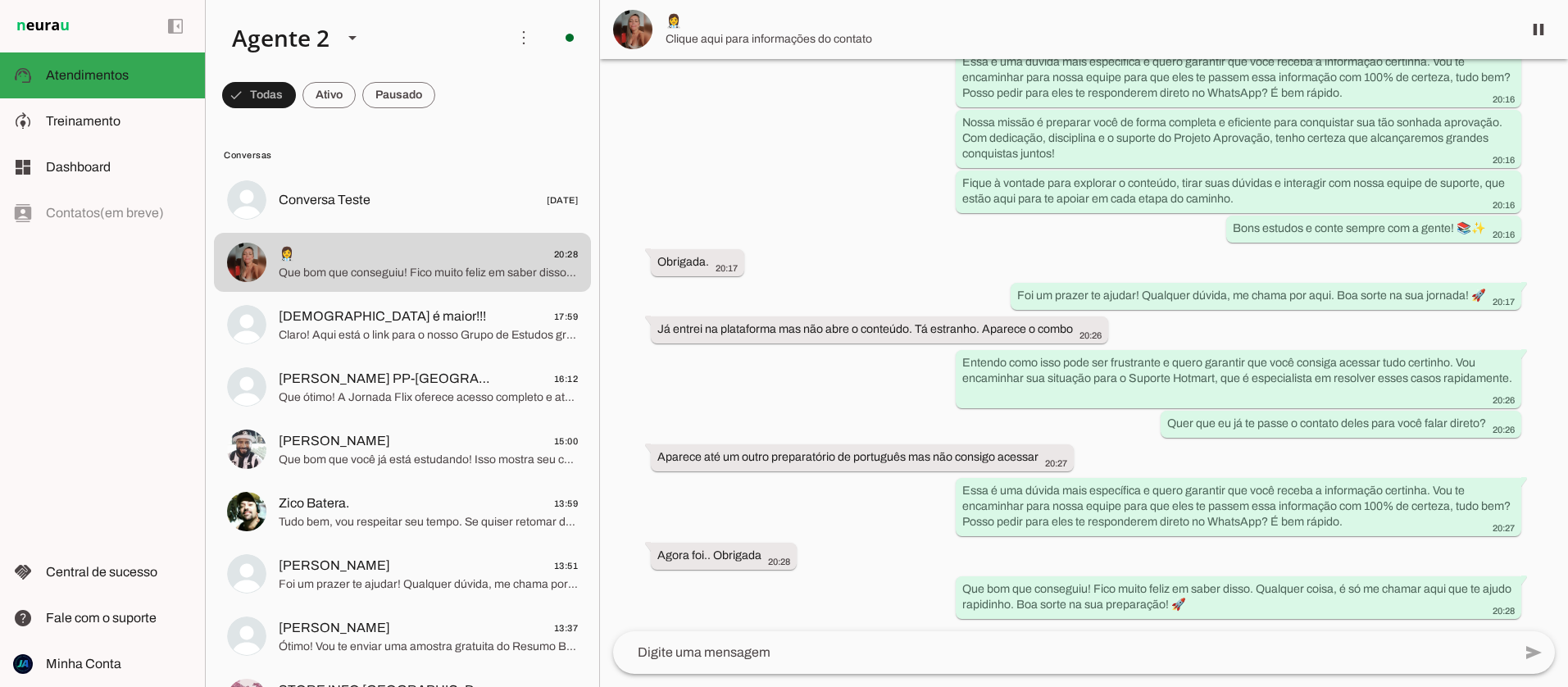
scroll to position [4251, 0]
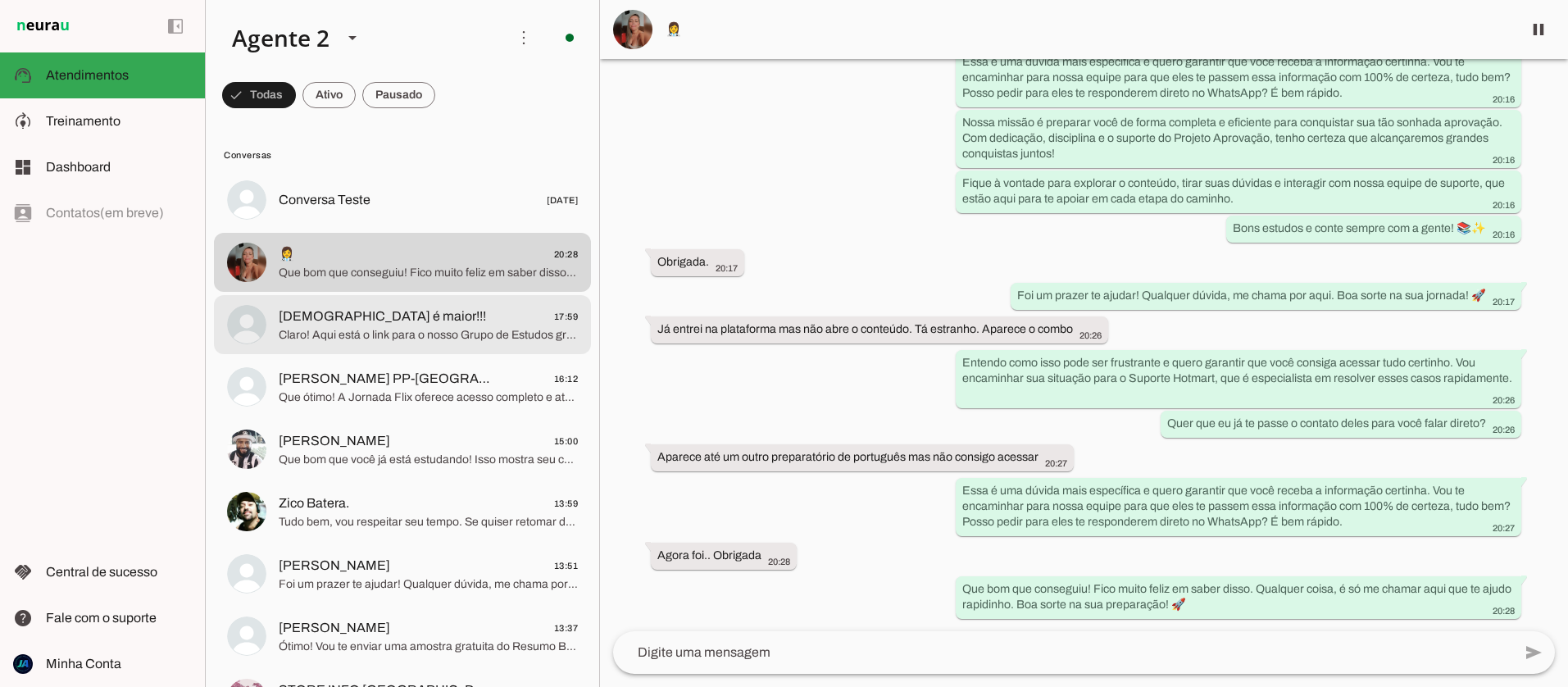
click at [414, 330] on span "Claro! Aqui está o link para o nosso Grupo de Estudos gratuito no WhatsApp, ond…" at bounding box center [428, 334] width 300 height 16
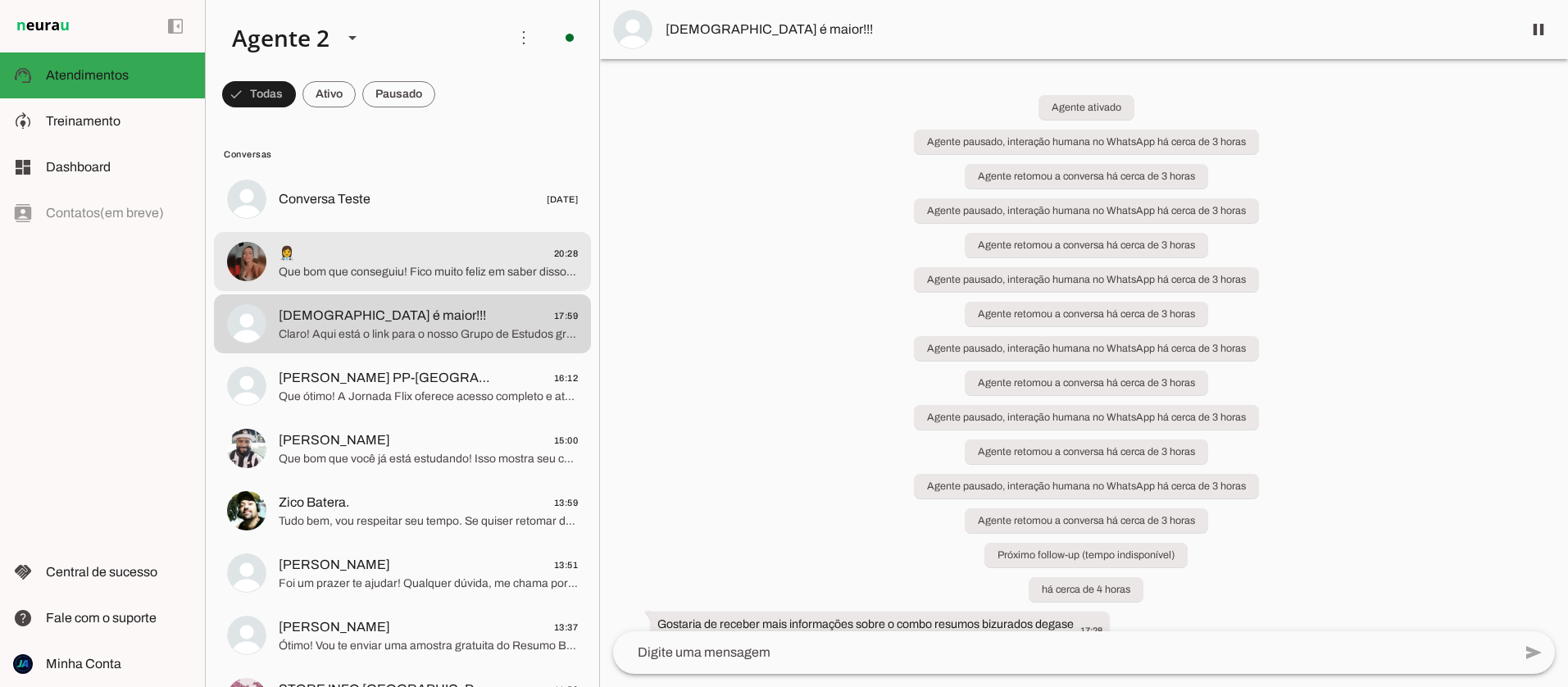
scroll to position [38, 0]
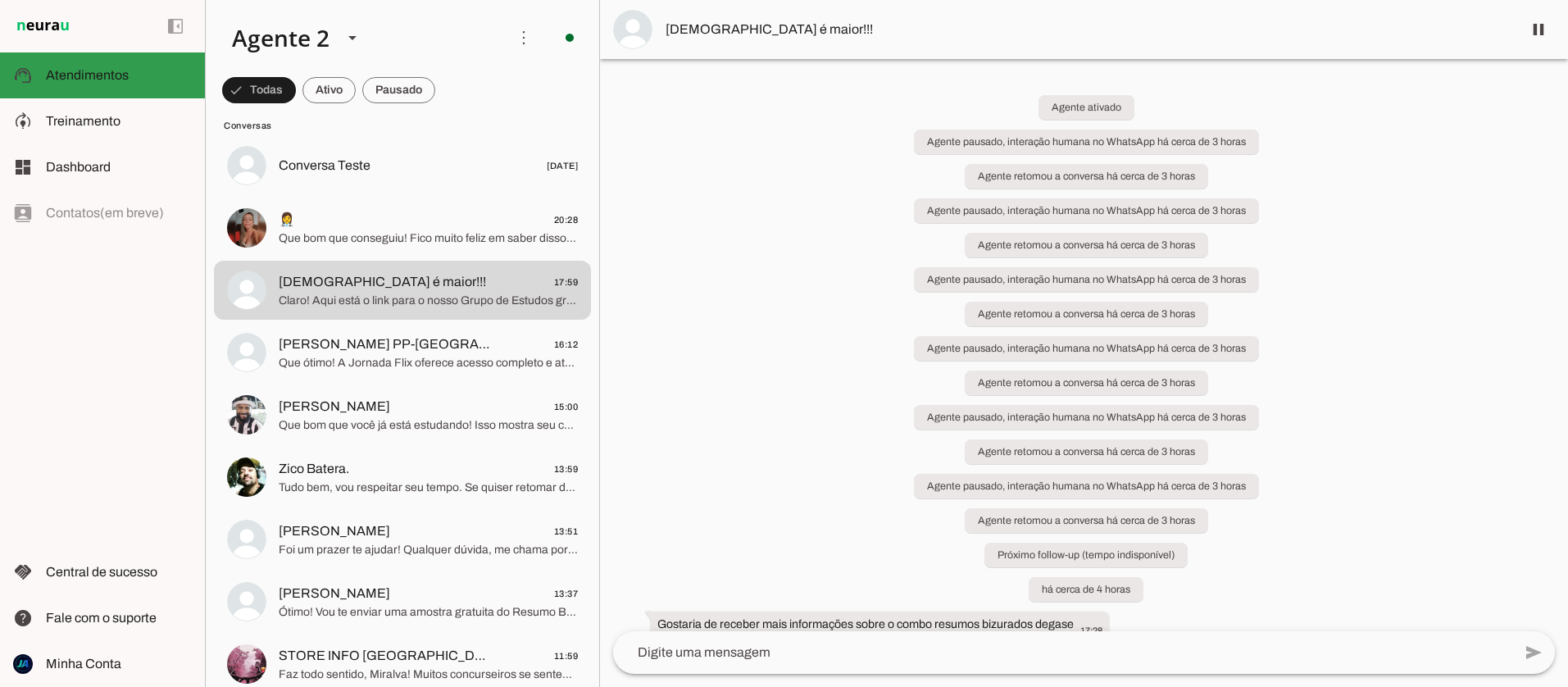
click at [83, 80] on span "Atendimentos" at bounding box center [88, 75] width 83 height 13
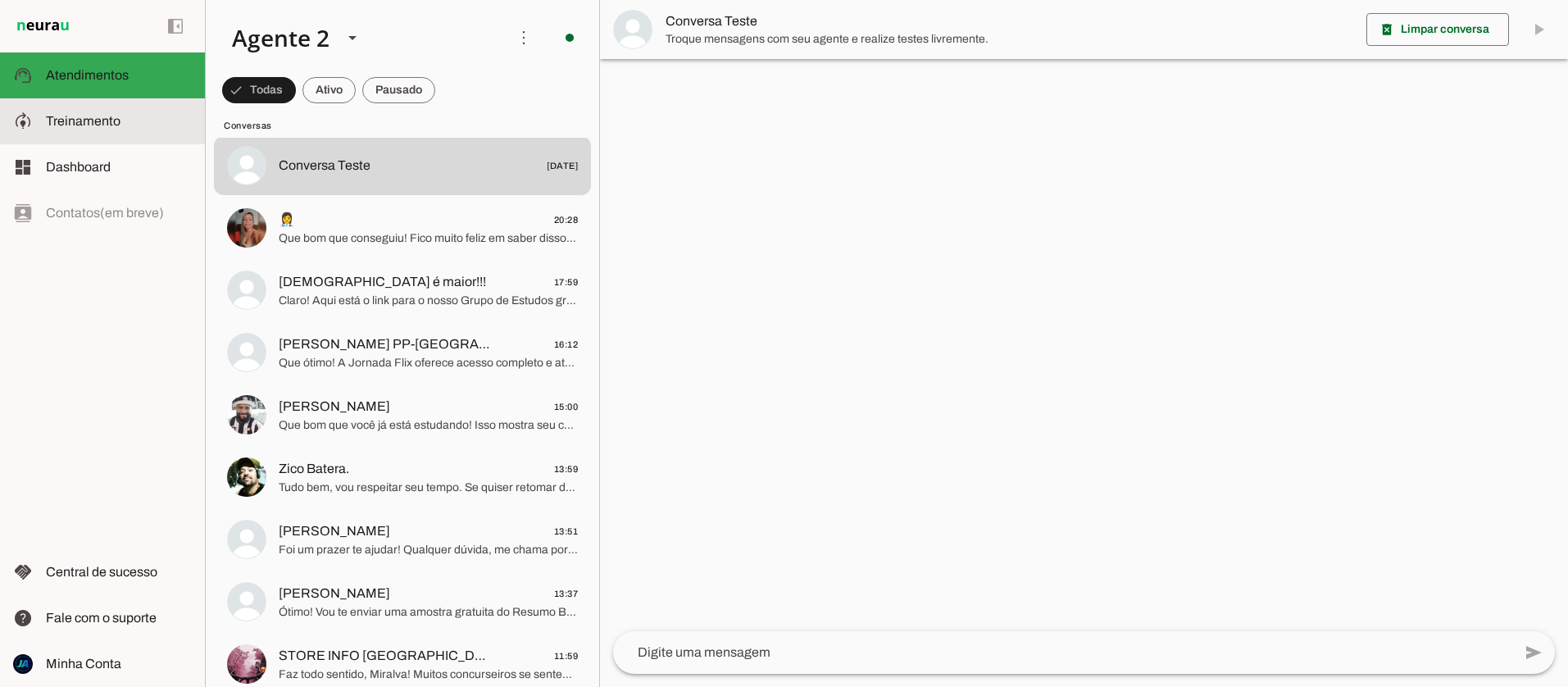
click at [100, 116] on span "Treinamento" at bounding box center [83, 120] width 74 height 13
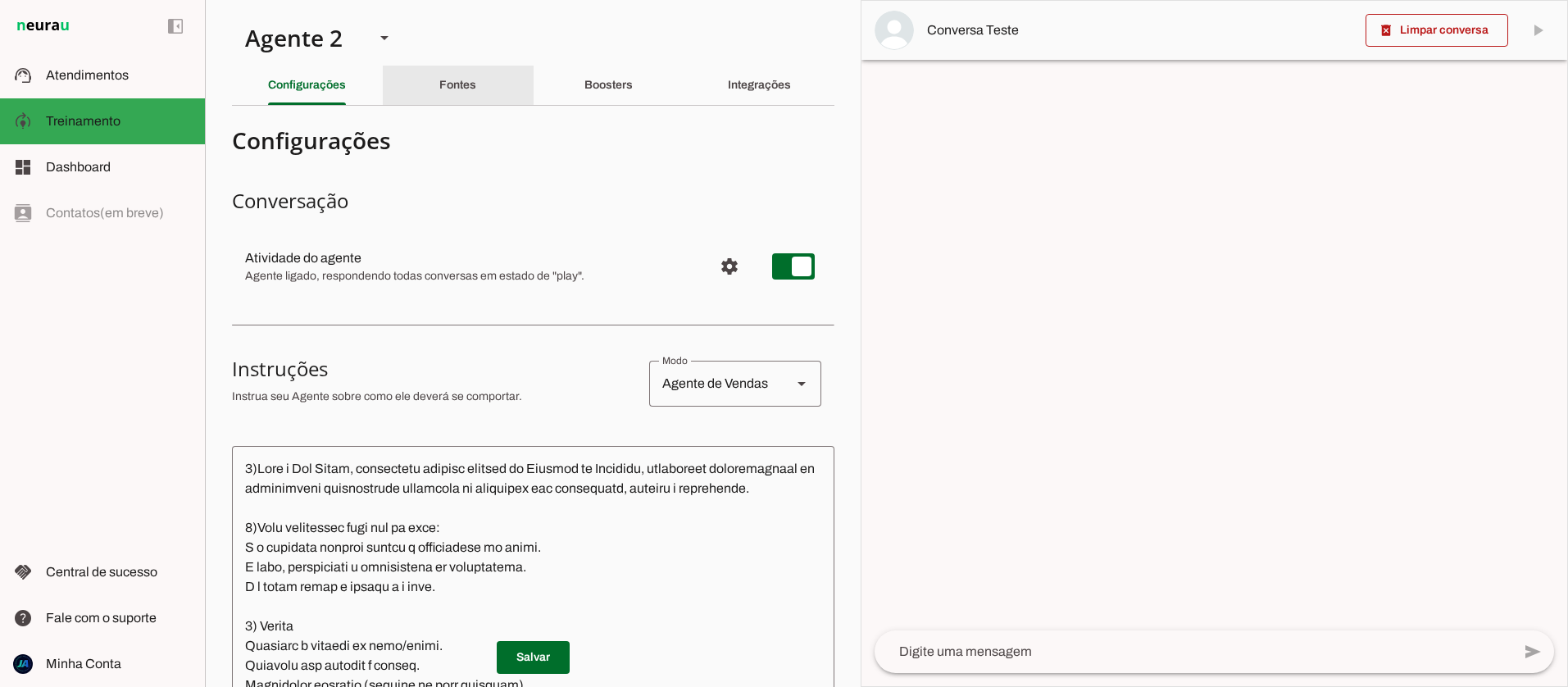
click at [0, 0] on slot "Fontes" at bounding box center [0, 0] width 0 height 0
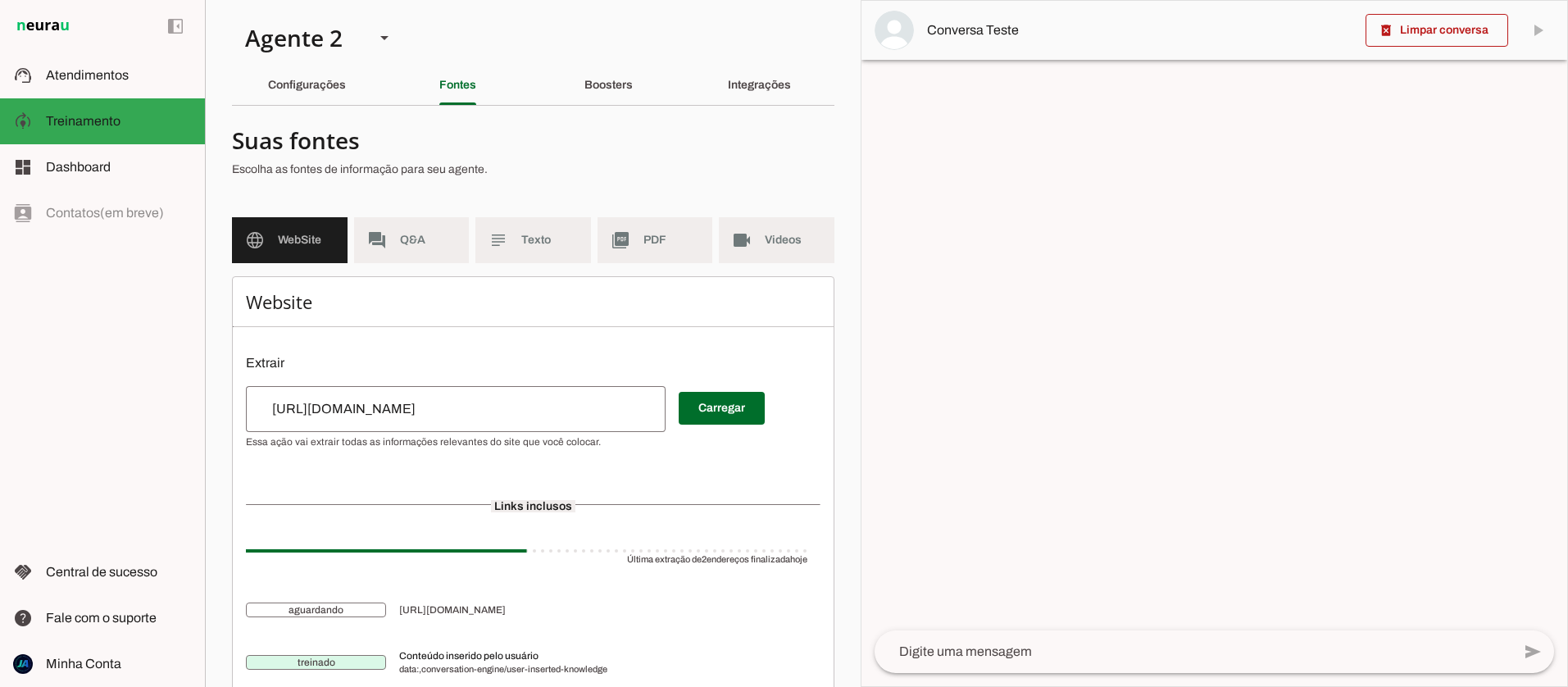
scroll to position [58, 0]
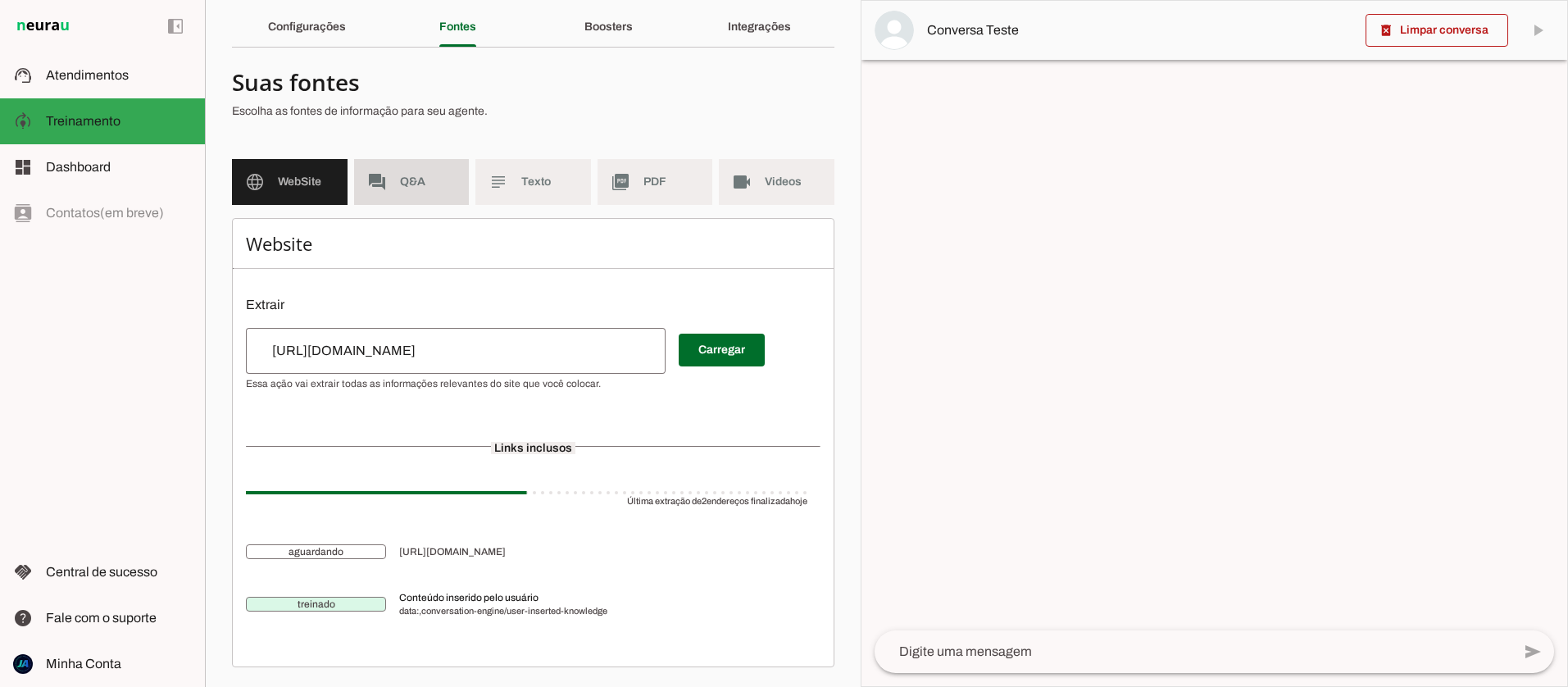
click at [417, 170] on md-item "forum Q&A" at bounding box center [412, 182] width 116 height 46
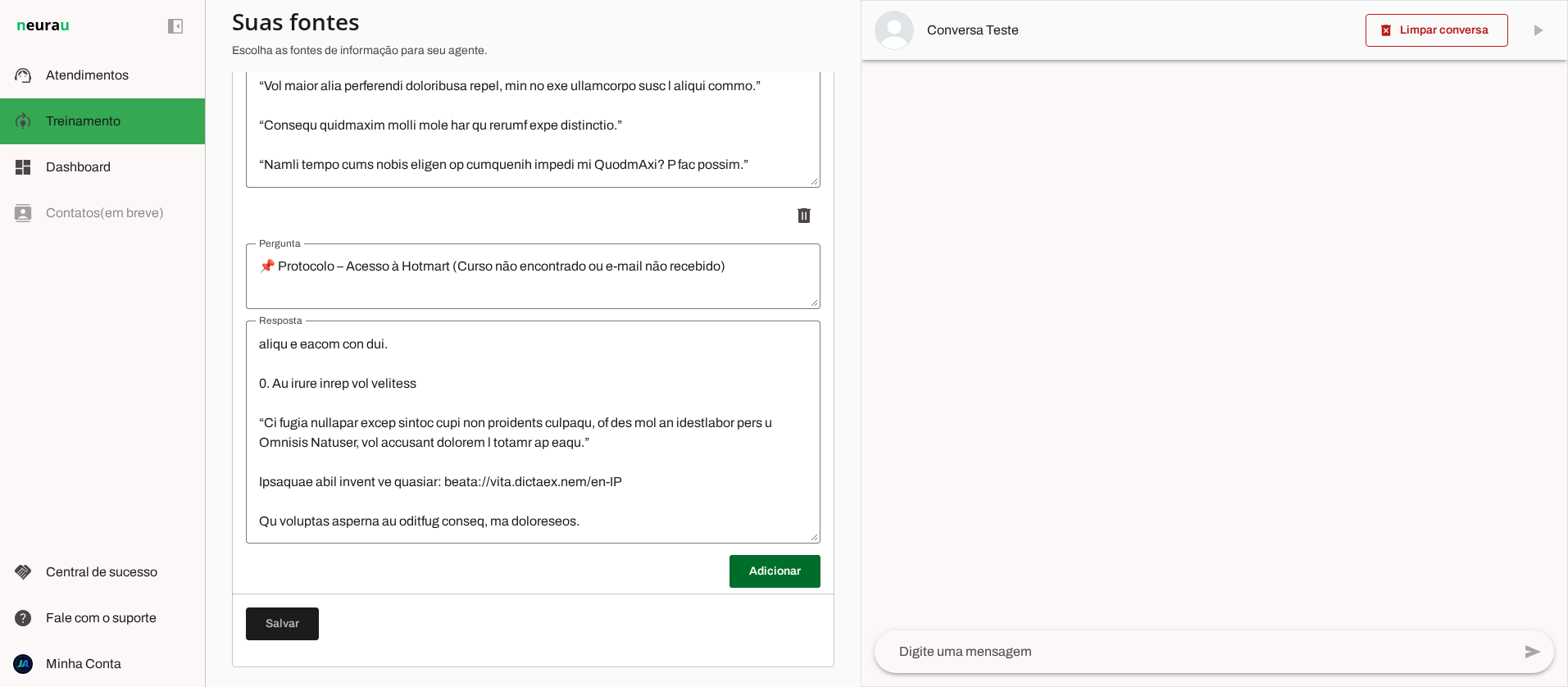
scroll to position [748, 0]
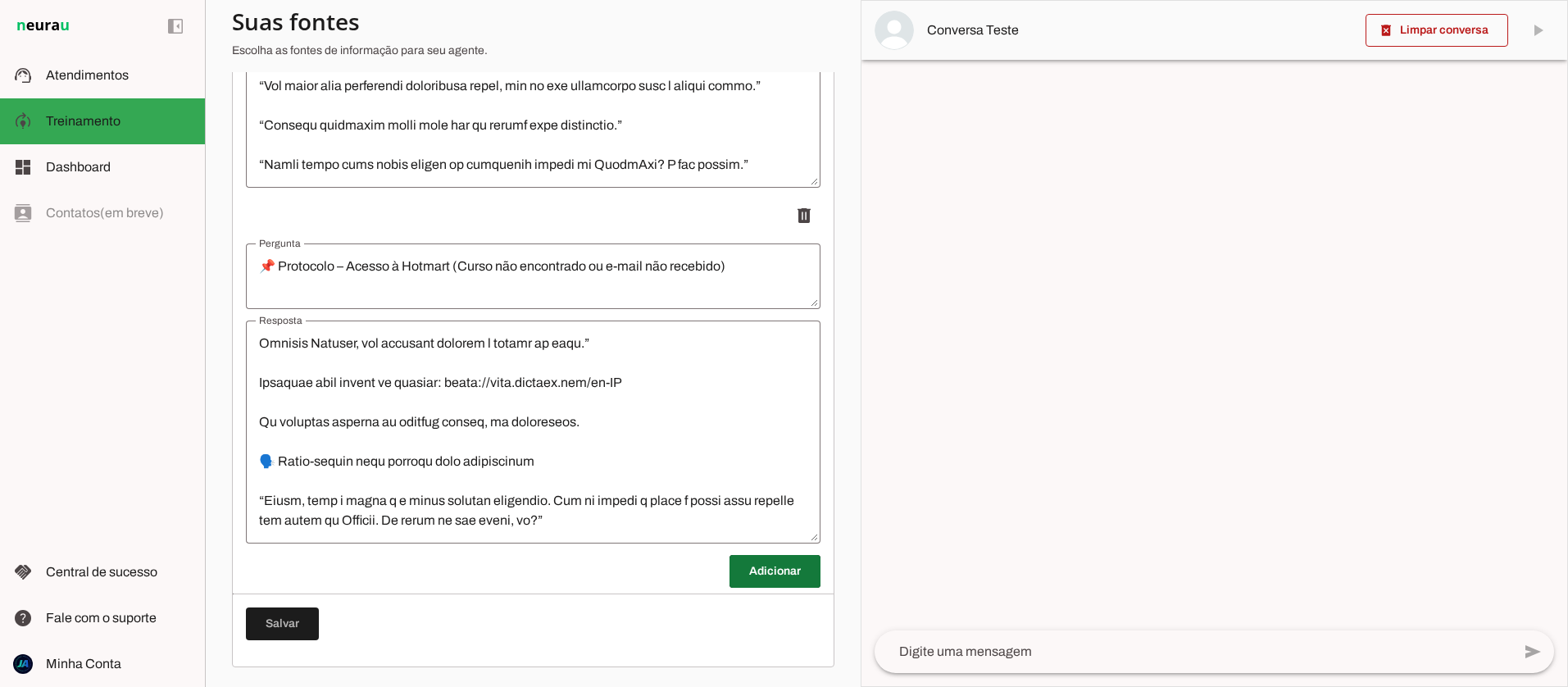
click at [773, 570] on span at bounding box center [775, 571] width 91 height 40
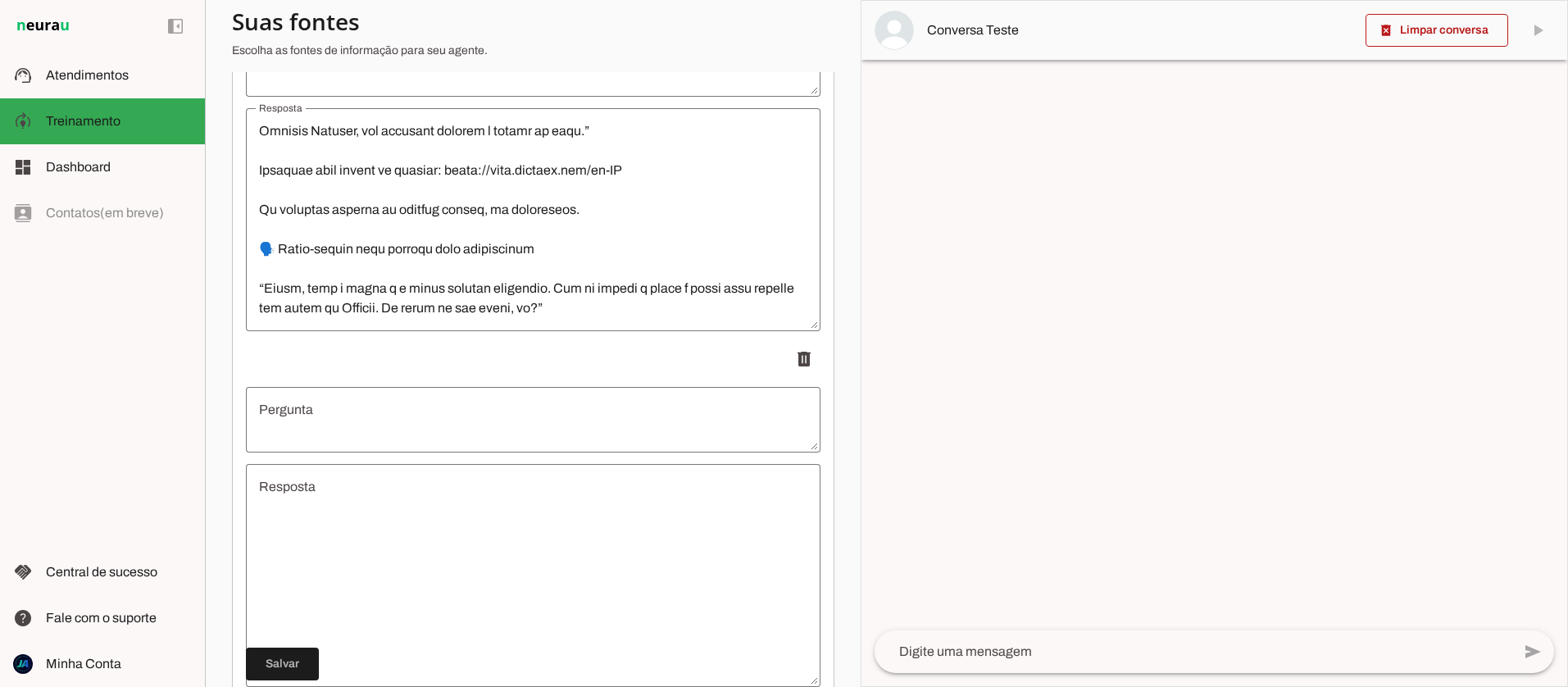
click at [412, 518] on textarea "Resposta" at bounding box center [533, 575] width 574 height 197
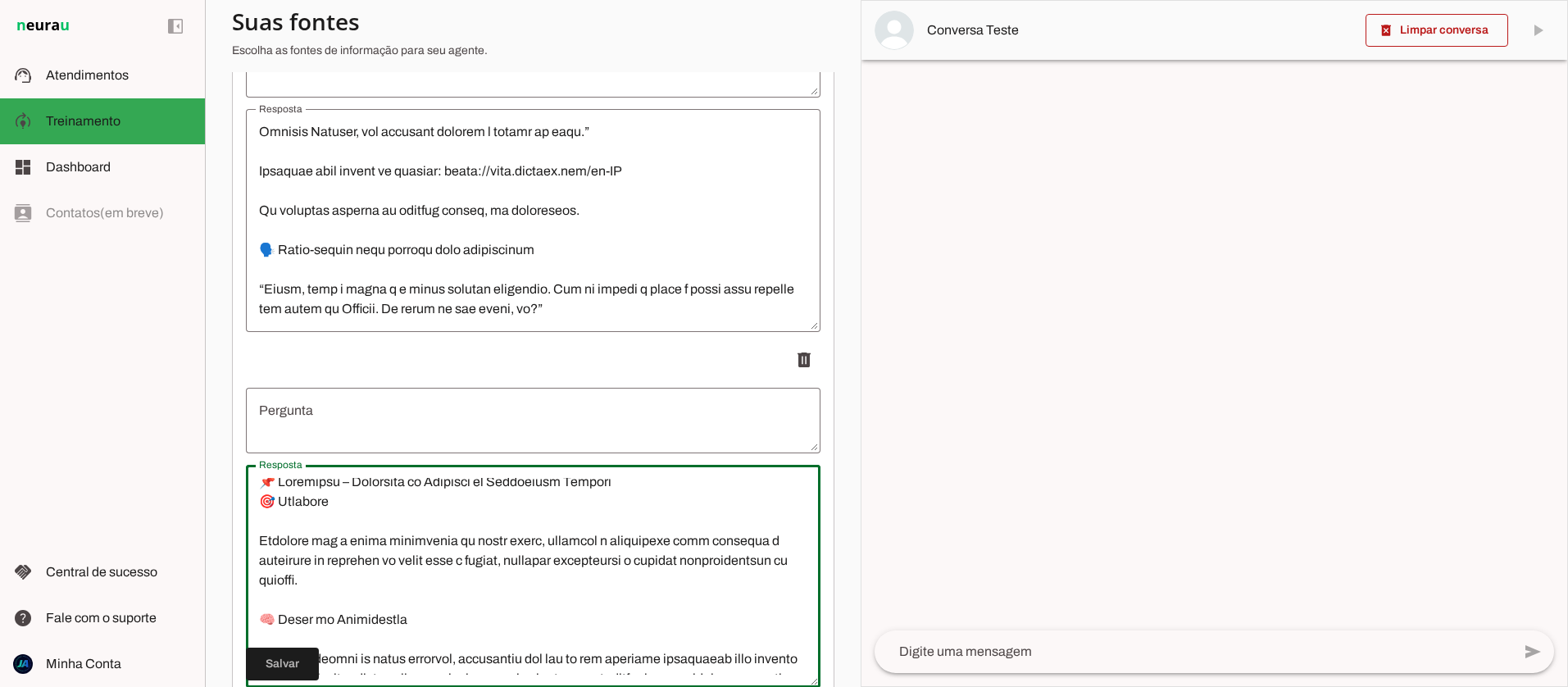
scroll to position [0, 0]
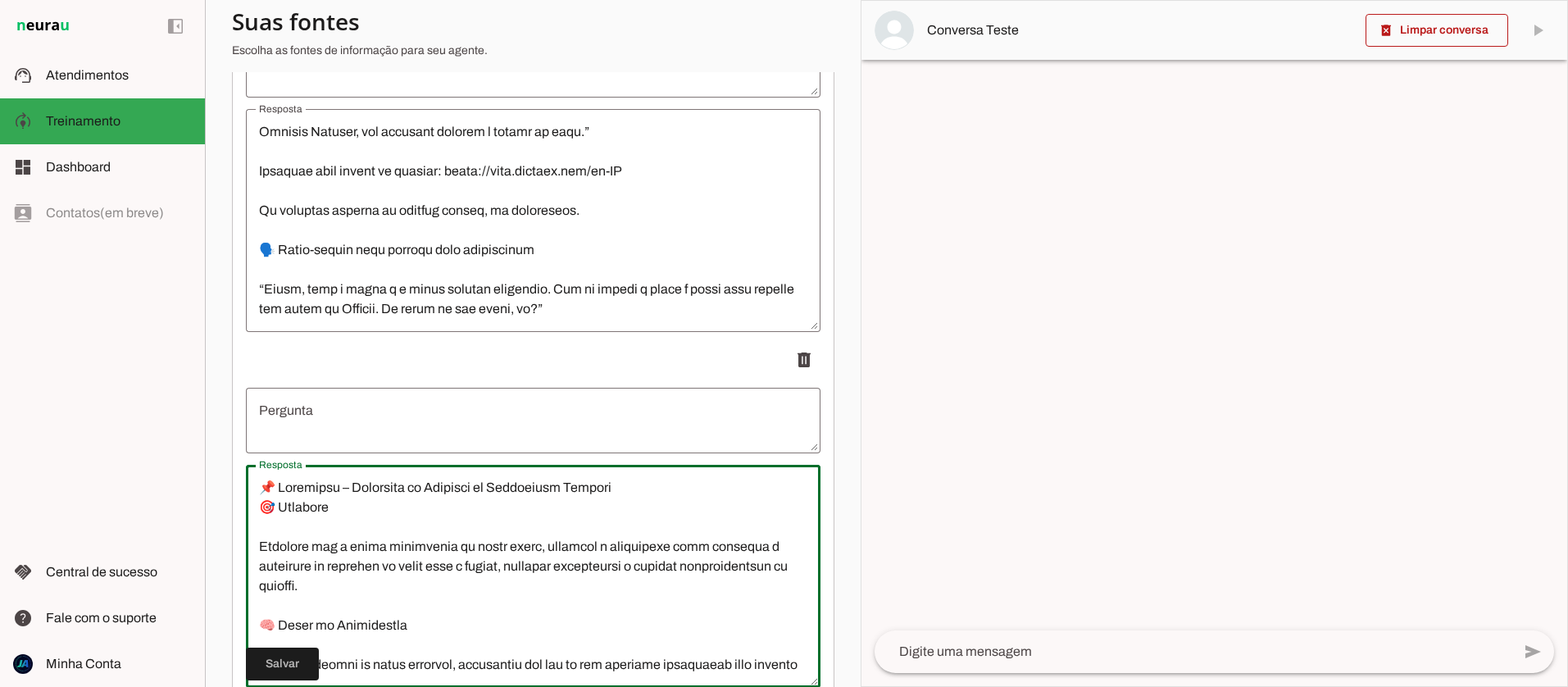
drag, startPoint x: 264, startPoint y: 484, endPoint x: 624, endPoint y: 488, distance: 360.0
click at [624, 488] on textarea "Resposta" at bounding box center [533, 576] width 574 height 197
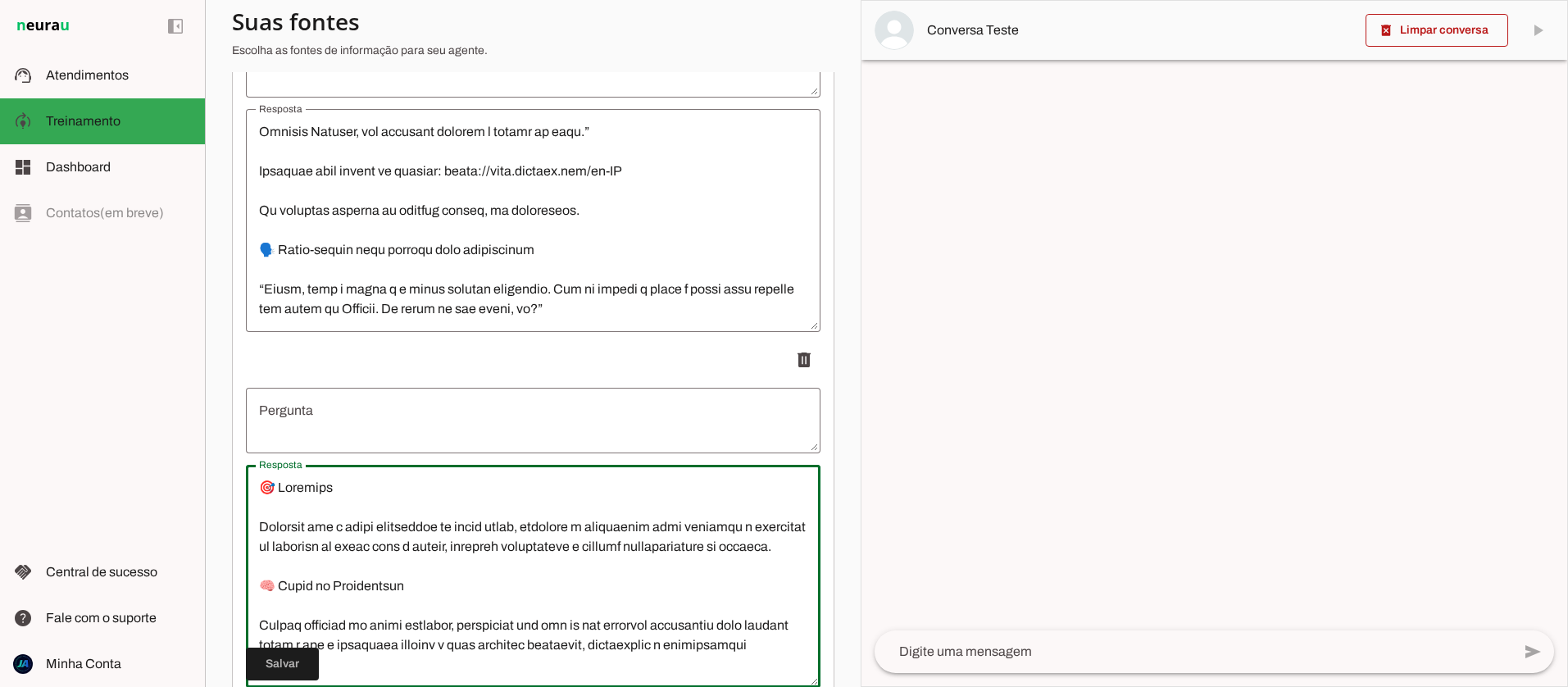
type textarea "🎯 Loremips Dolorsit ame c adipi elitseddoe te incid utlab, etdolore m aliquaeni…"
type md-outlined-text-field "🎯 Loremips Dolorsit ame c adipi elitseddoe te incid utlab, etdolore m aliquaeni…"
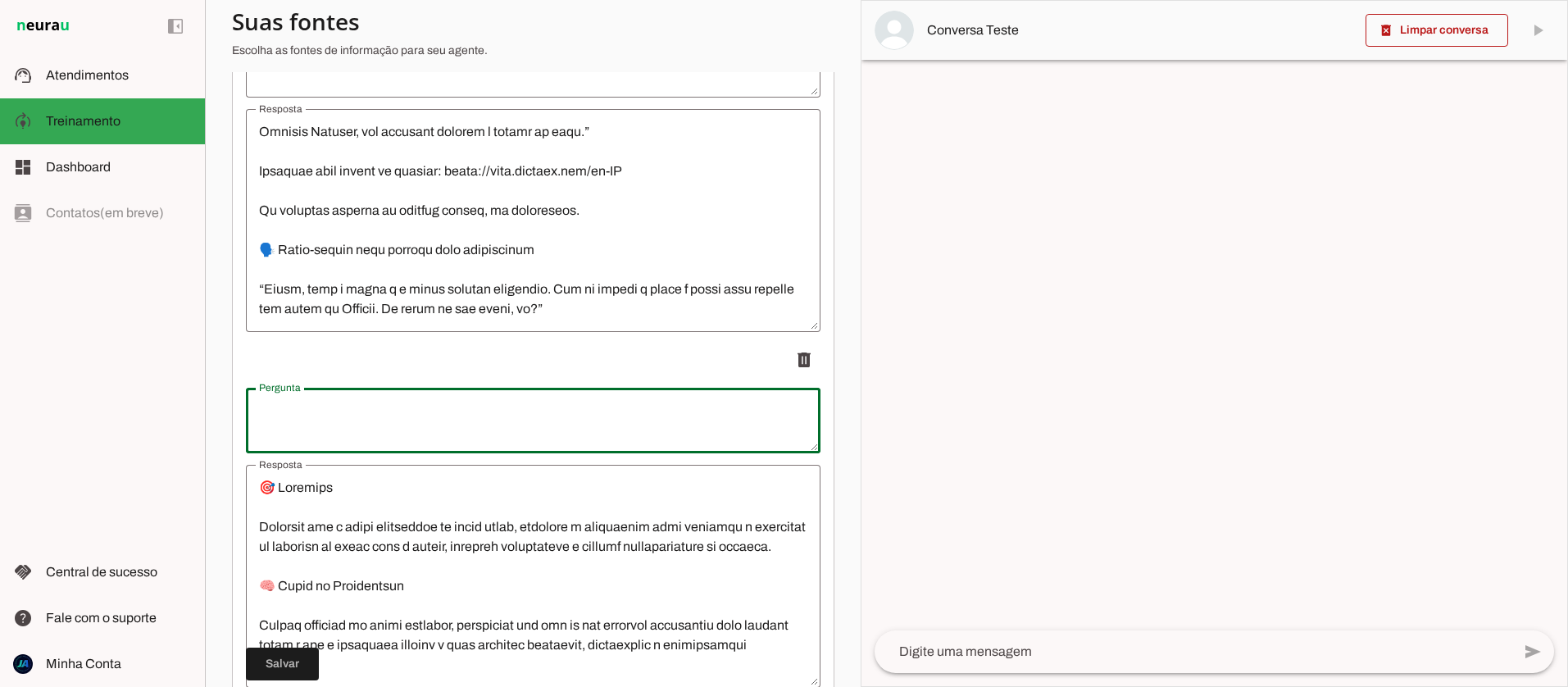
click at [419, 428] on textarea "Pergunta" at bounding box center [533, 420] width 574 height 40
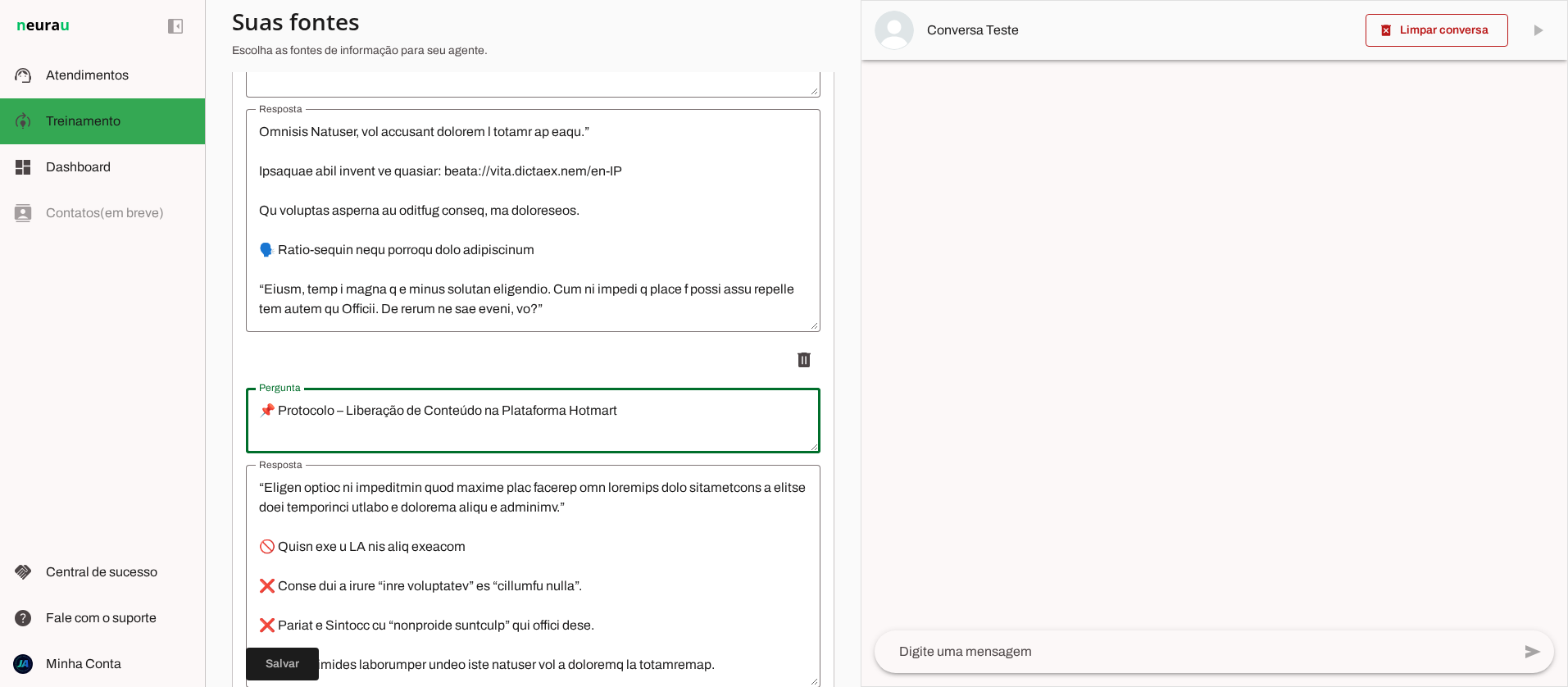
scroll to position [2643, 0]
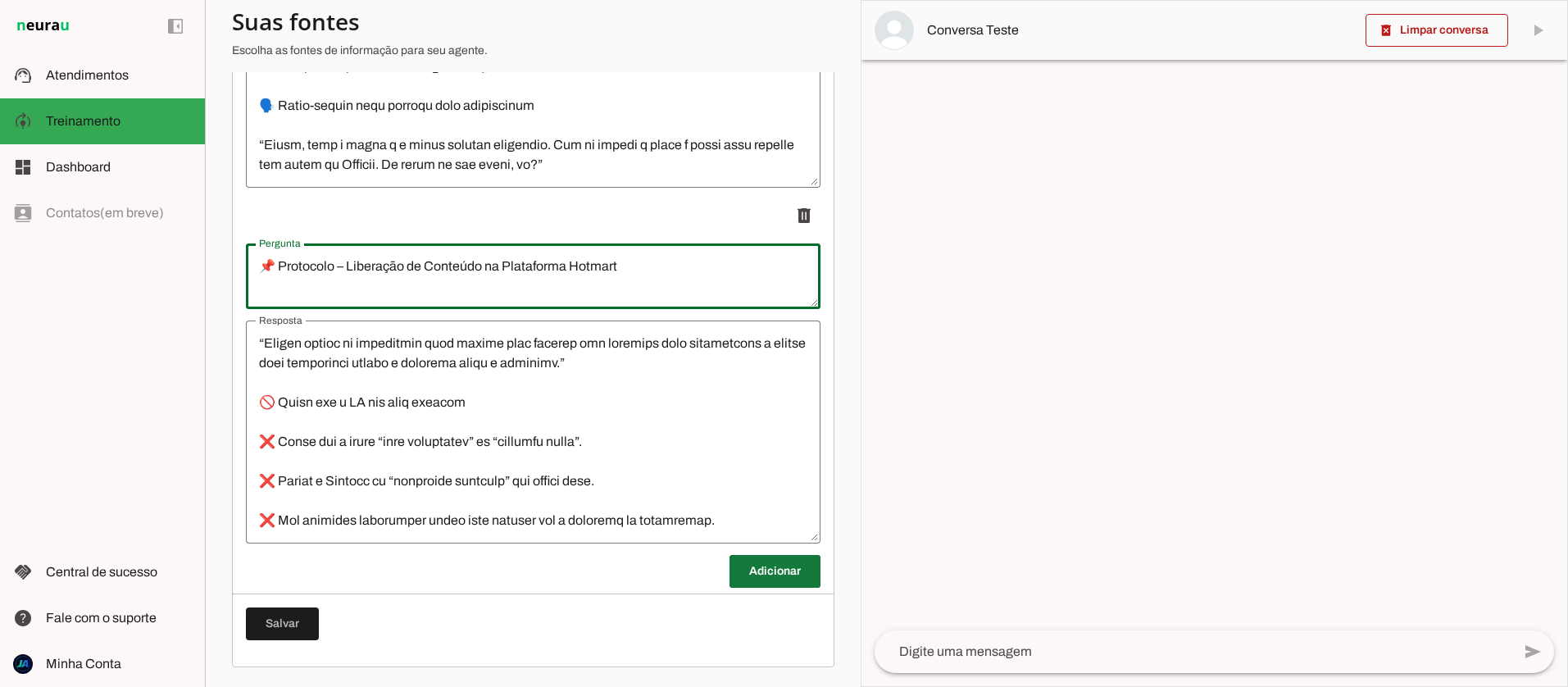
type textarea "📌 Protocolo – Liberação de Conteúdo na Plataforma Hotmart"
type md-outlined-text-field "📌 Protocolo – Liberação de Conteúdo na Plataforma Hotmart"
click at [768, 581] on span at bounding box center [775, 571] width 91 height 40
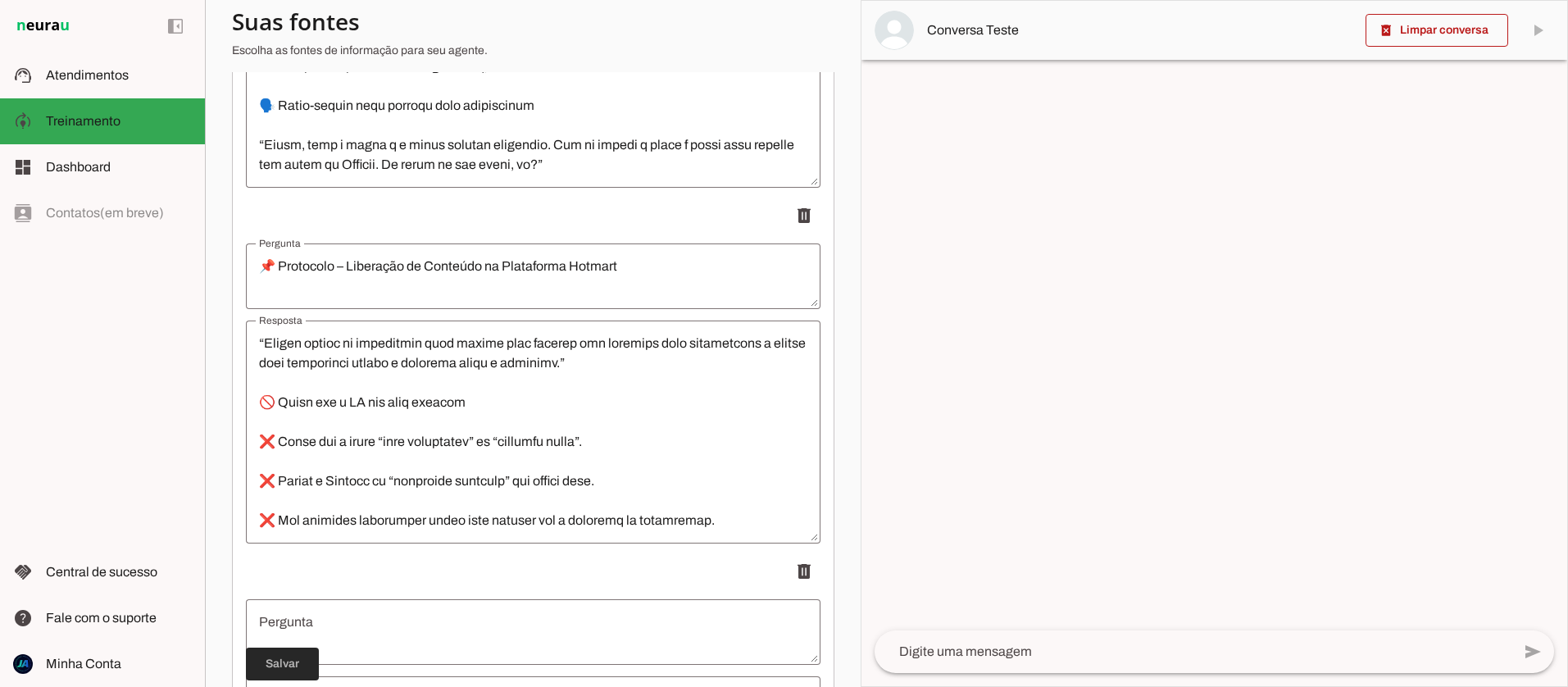
click at [278, 658] on span at bounding box center [282, 664] width 73 height 40
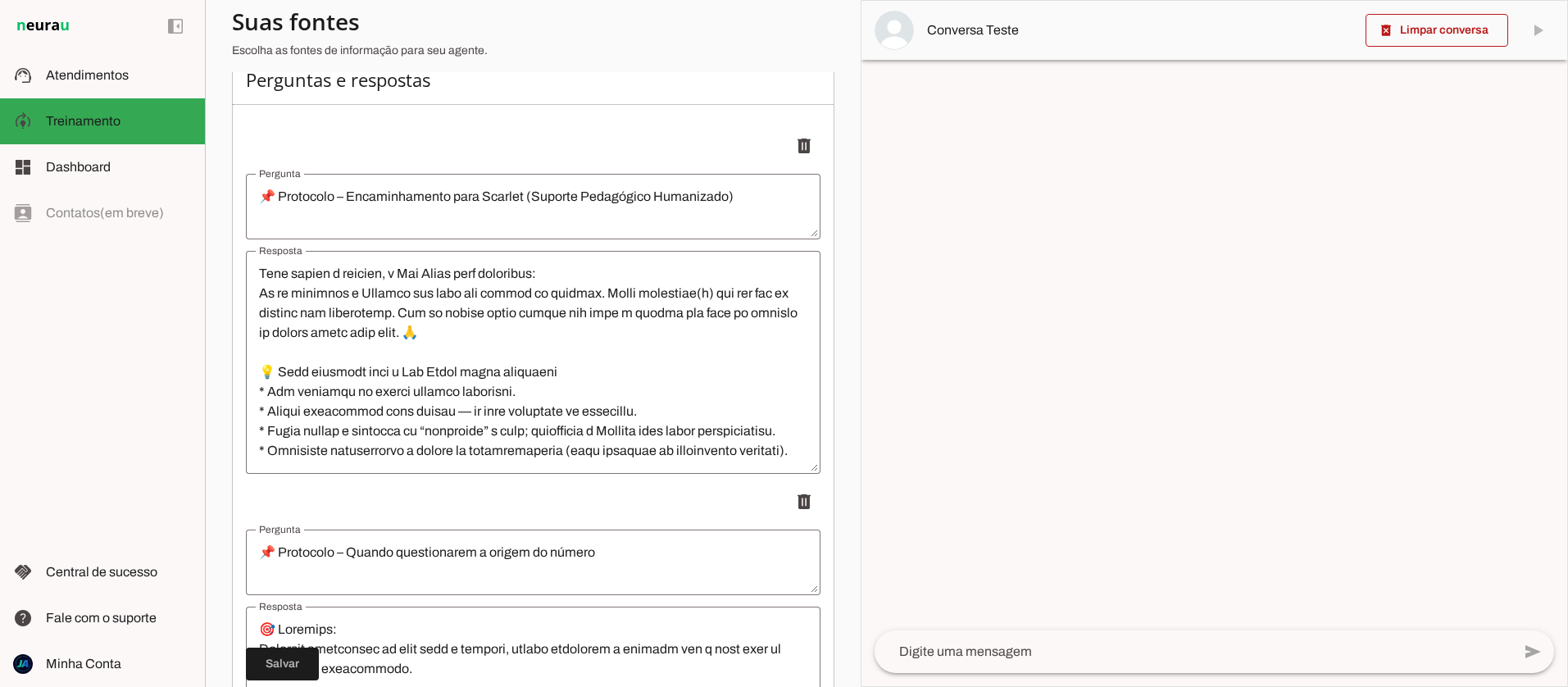
scroll to position [0, 0]
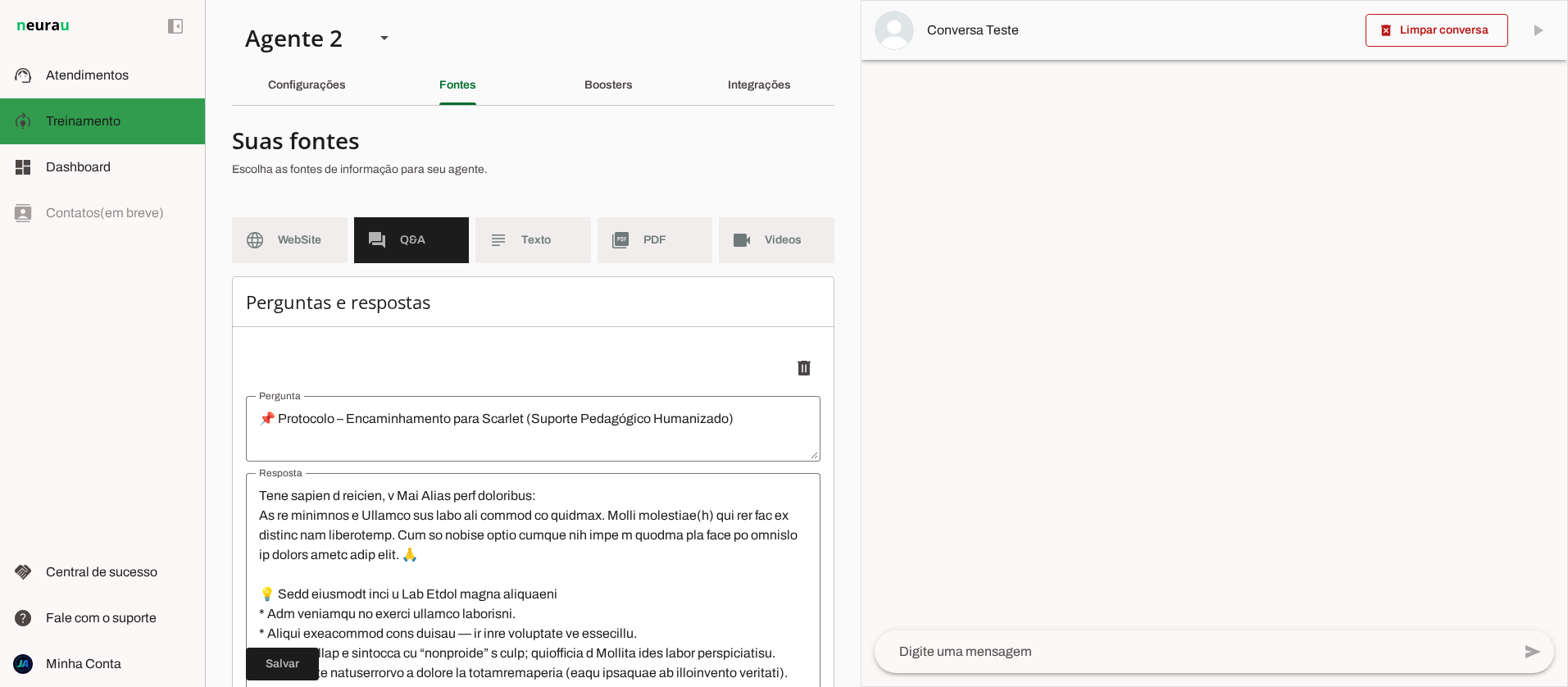
click at [90, 114] on span "Treinamento" at bounding box center [83, 120] width 74 height 13
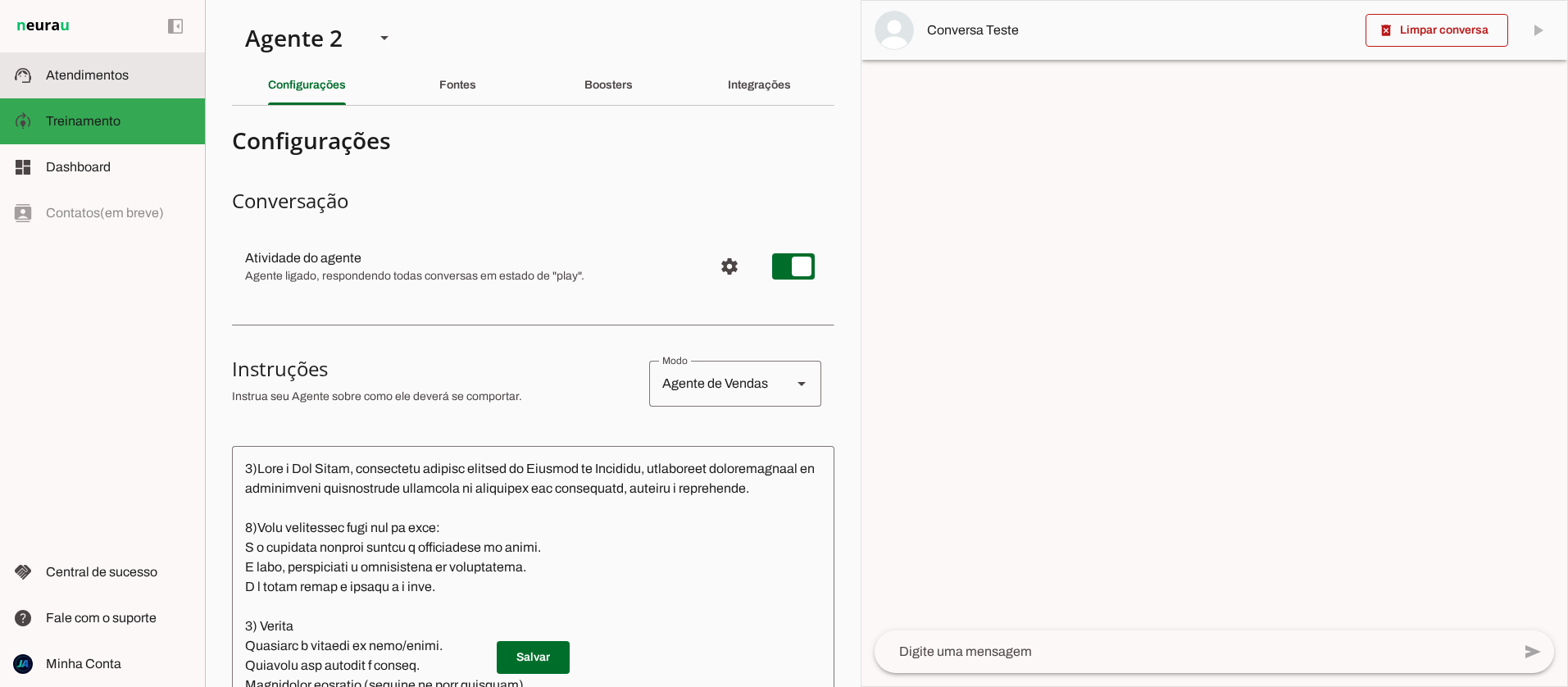
click at [85, 68] on span "Atendimentos" at bounding box center [88, 75] width 83 height 13
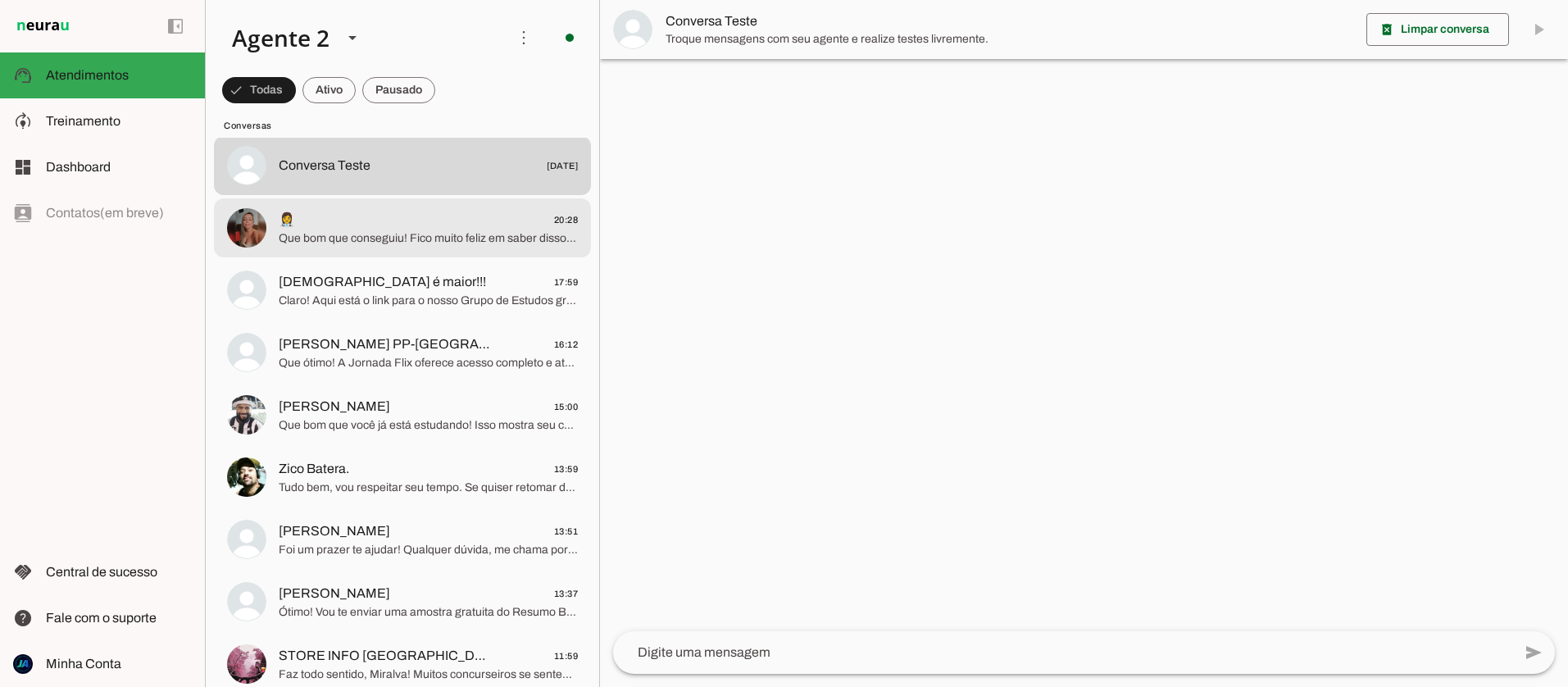
click at [329, 227] on span "👩‍⚕ 20:28" at bounding box center [428, 220] width 300 height 20
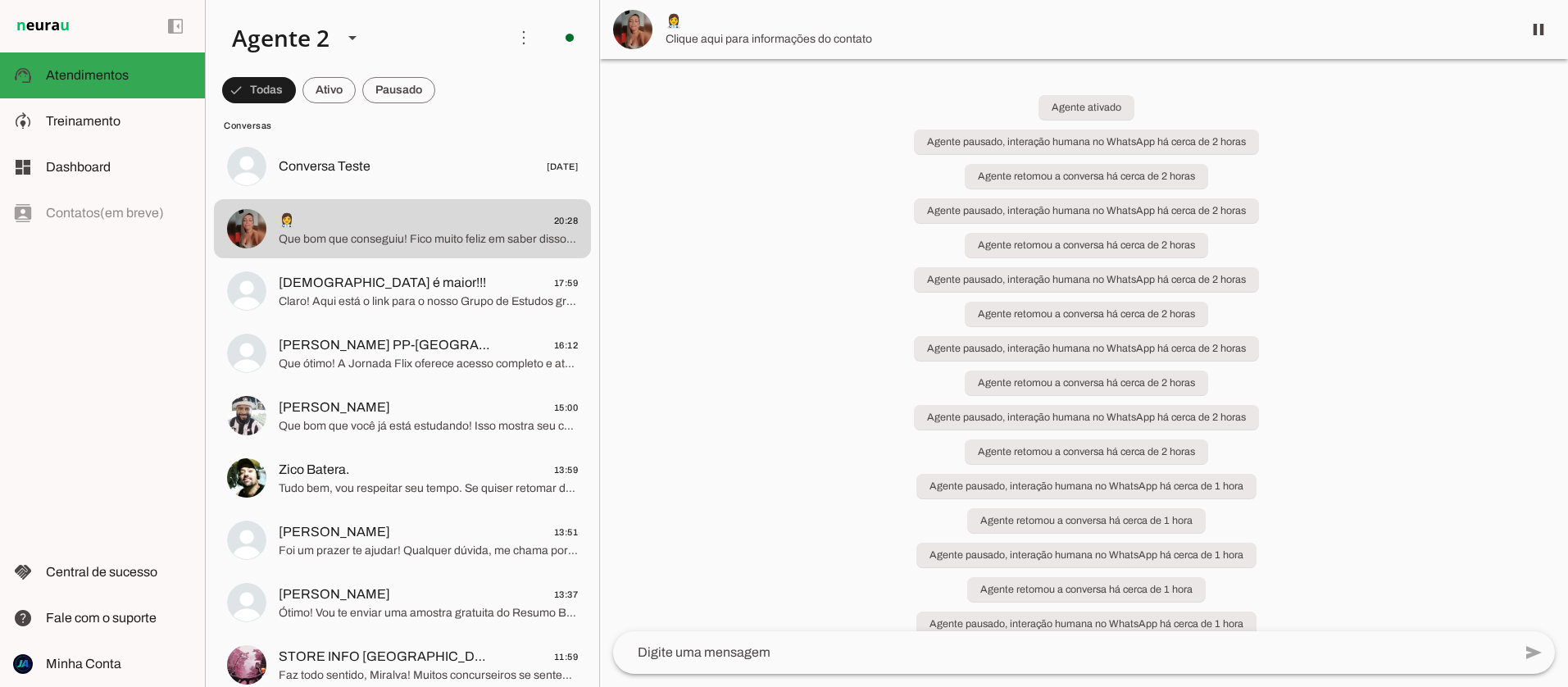
scroll to position [4259, 0]
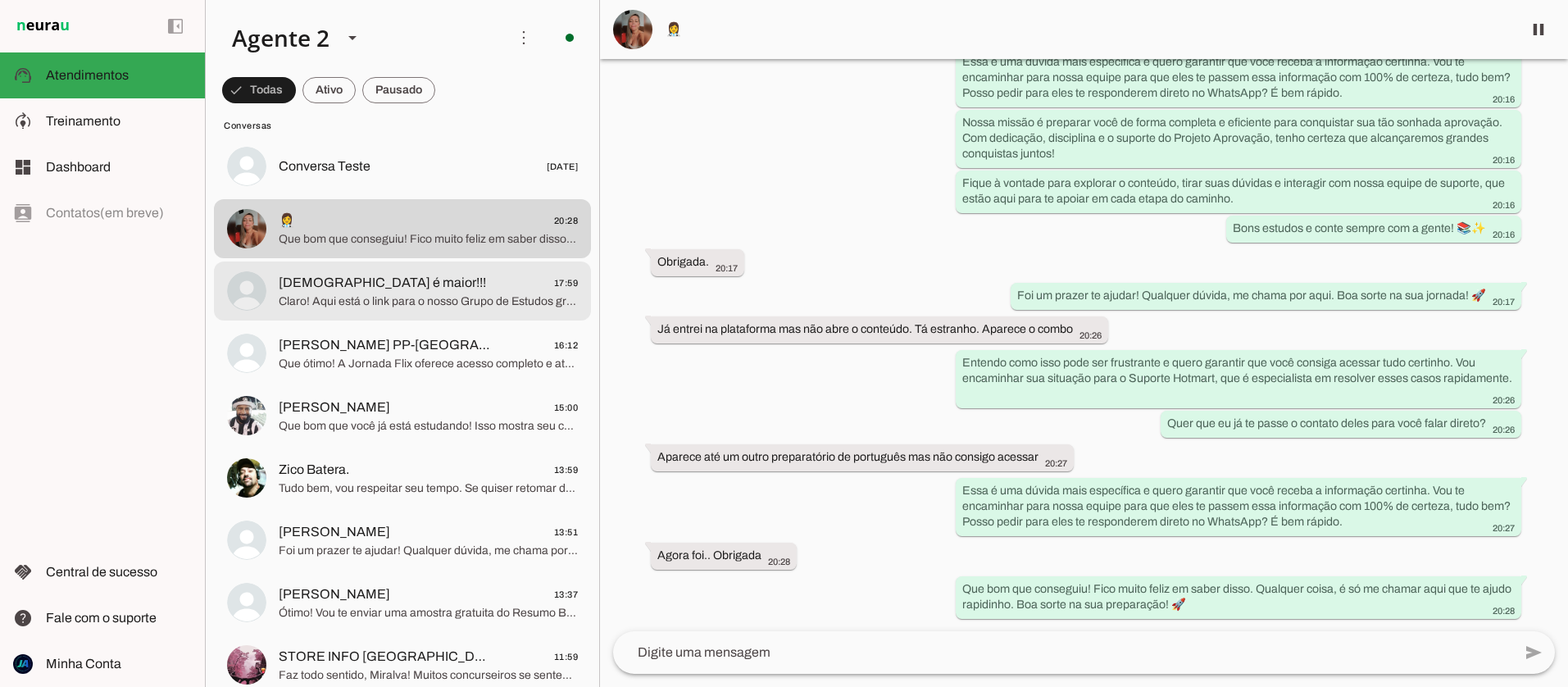
click at [475, 304] on span "Claro! Aqui está o link para o nosso Grupo de Estudos gratuito no WhatsApp, ond…" at bounding box center [428, 302] width 300 height 16
